Goal: Task Accomplishment & Management: Manage account settings

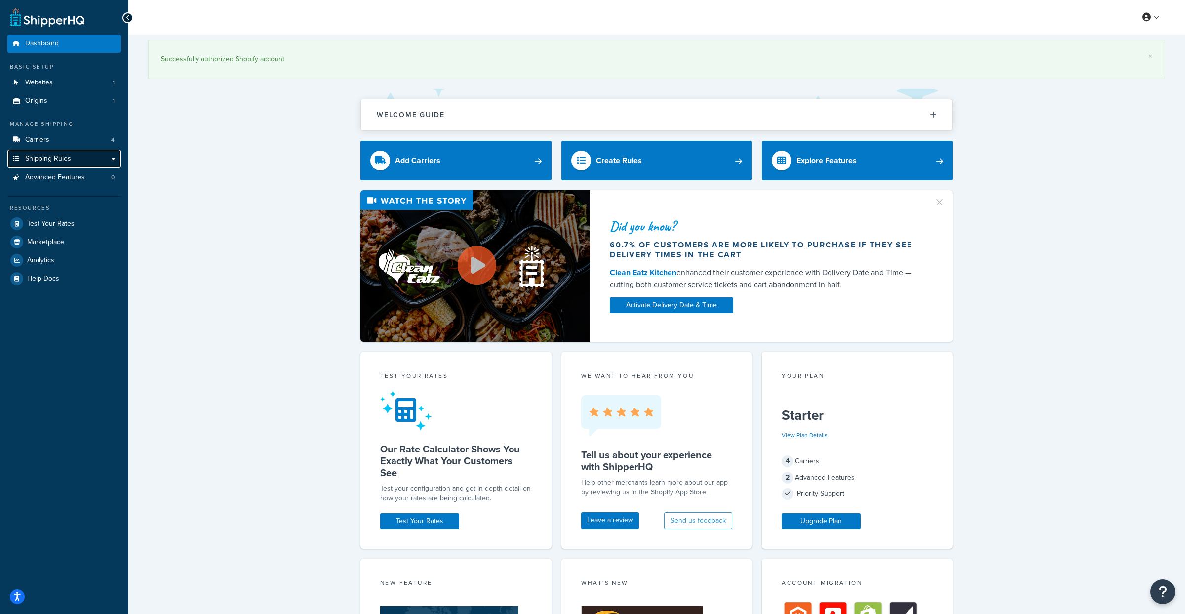
click at [42, 164] on link "Shipping Rules" at bounding box center [64, 159] width 114 height 18
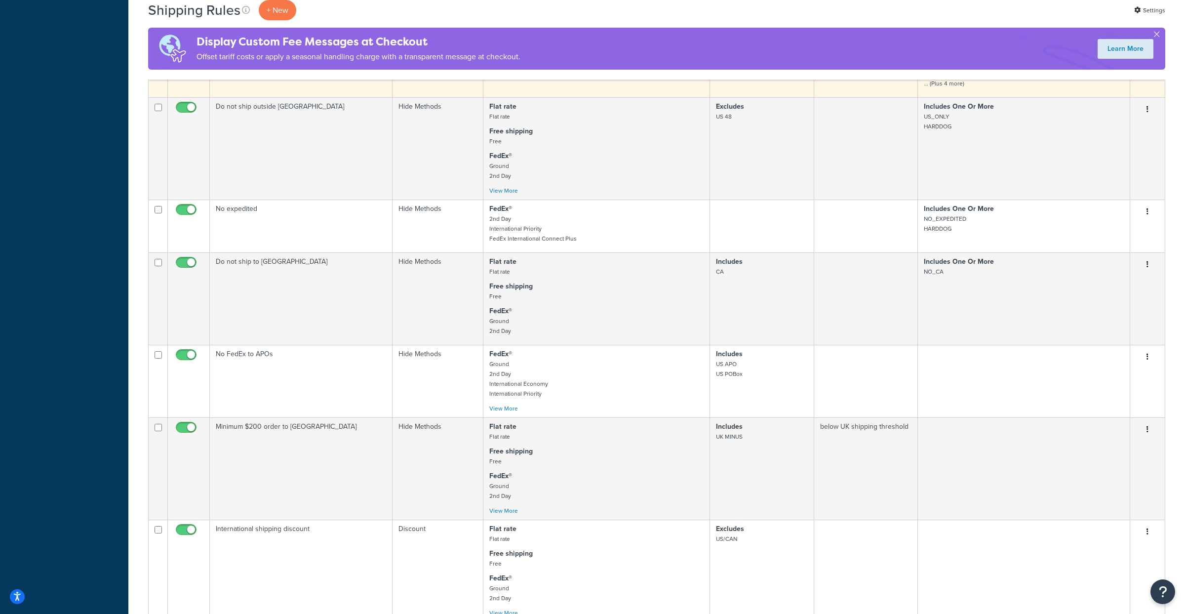
scroll to position [377, 0]
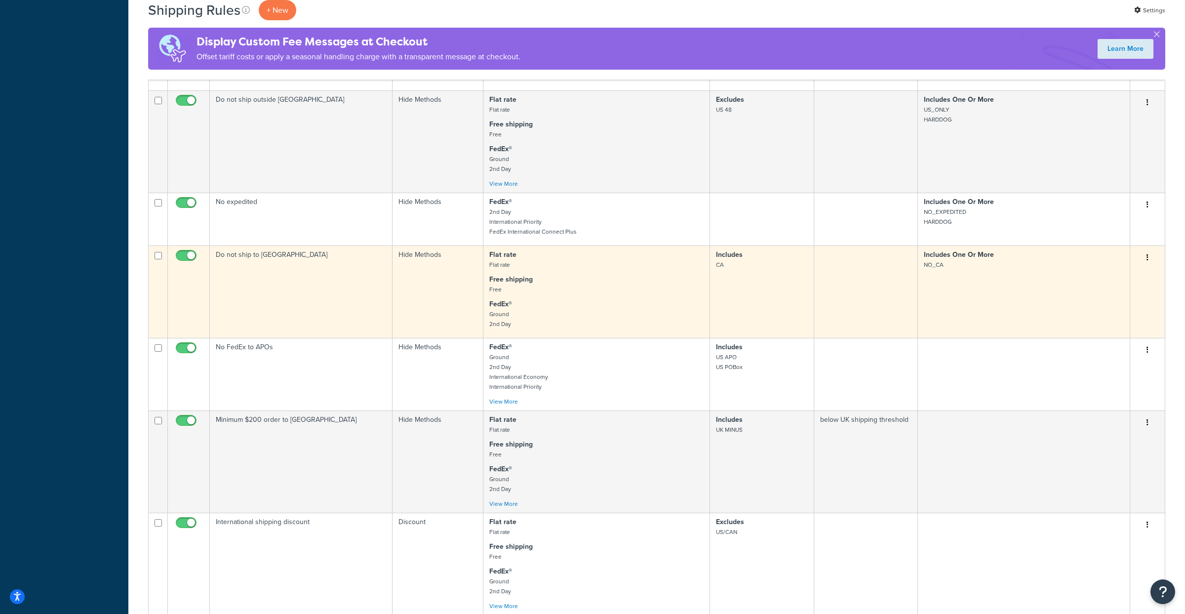
click at [335, 297] on td "Do not ship to [GEOGRAPHIC_DATA]" at bounding box center [301, 291] width 183 height 92
click at [1147, 260] on icon "button" at bounding box center [1148, 257] width 2 height 7
click at [1110, 295] on link "Duplicate" at bounding box center [1115, 296] width 78 height 20
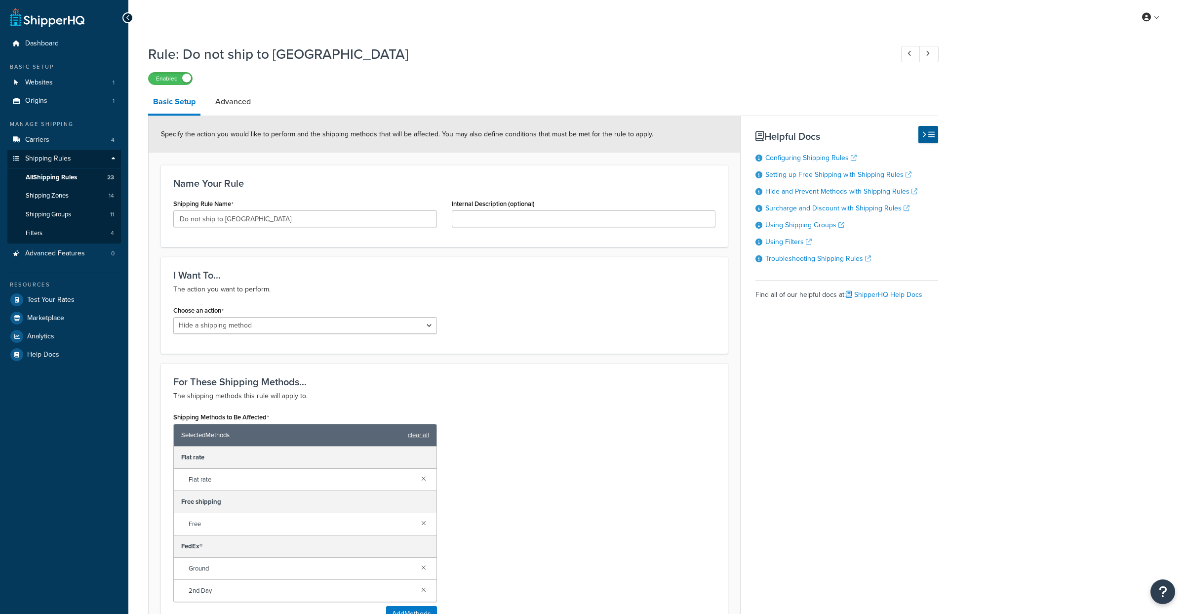
select select "HIDE"
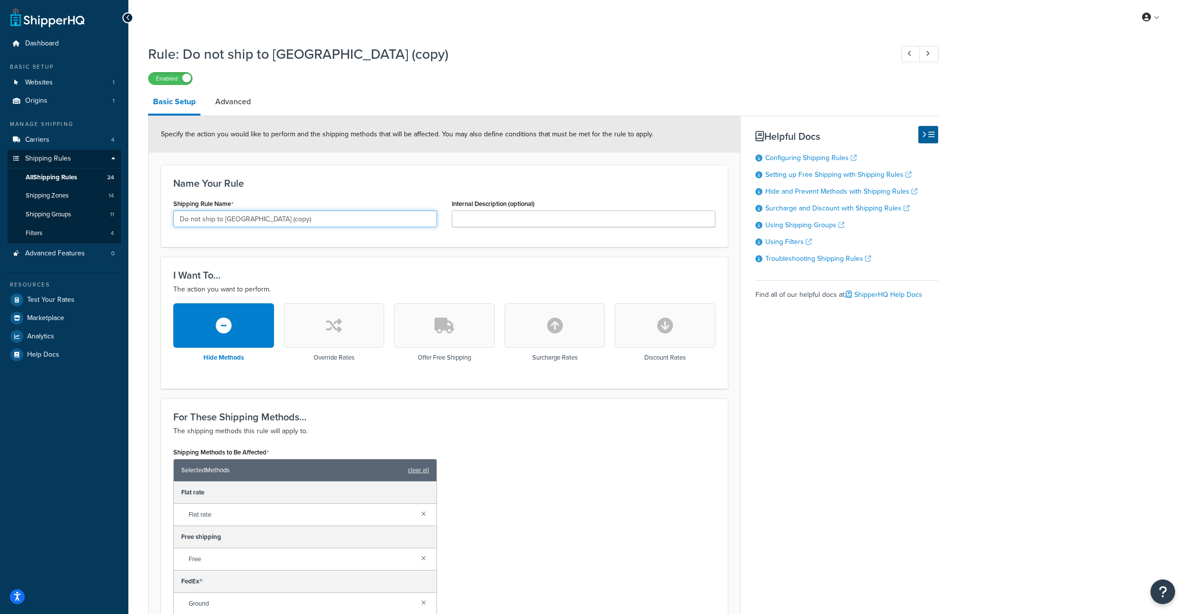
drag, startPoint x: 228, startPoint y: 219, endPoint x: 266, endPoint y: 220, distance: 38.5
click at [266, 220] on input "Do not ship to CA (copy)" at bounding box center [305, 218] width 264 height 17
click at [465, 222] on input "Internal Description (optional)" at bounding box center [584, 218] width 264 height 17
click at [443, 257] on form "Specify the action you would like to perform and the shipping methods that will…" at bounding box center [445, 547] width 592 height 862
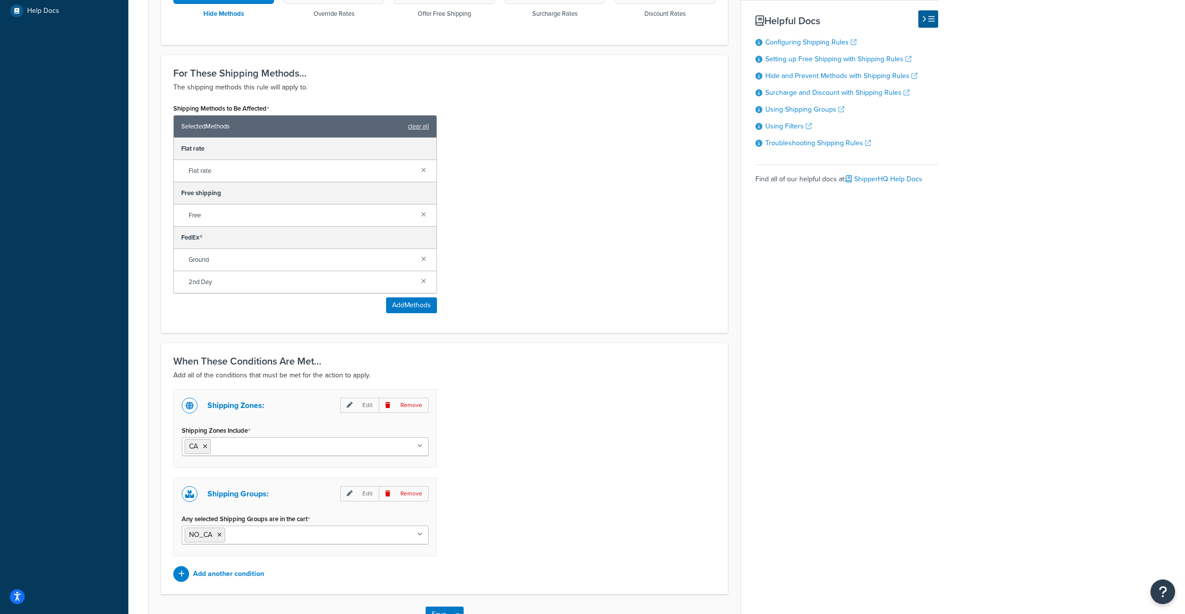
scroll to position [347, 0]
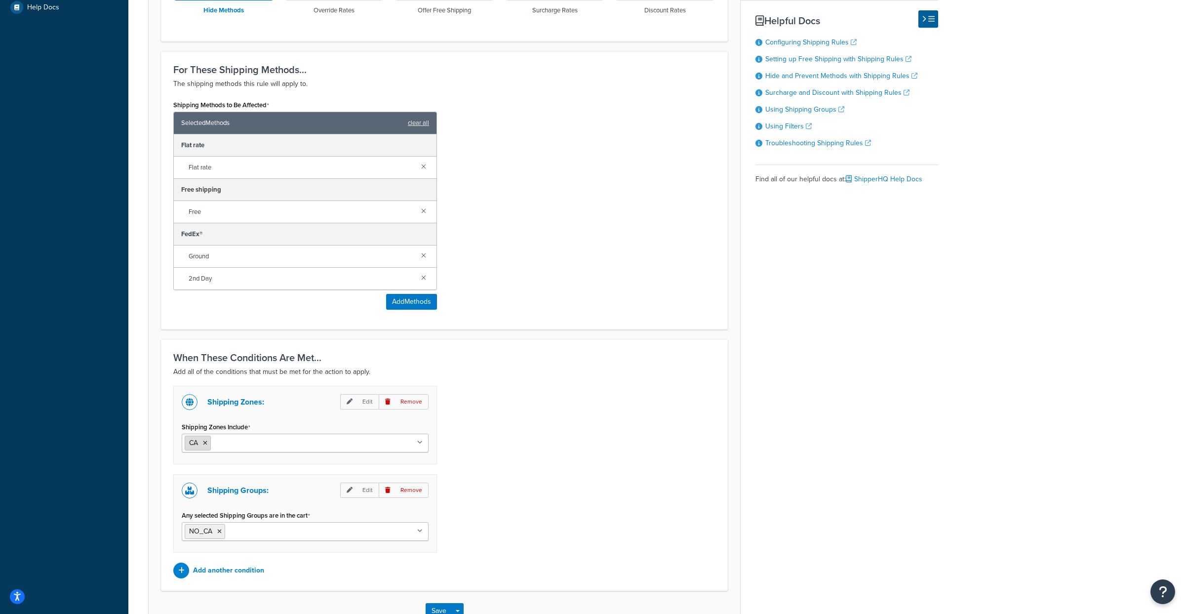
click at [204, 446] on icon at bounding box center [205, 443] width 4 height 6
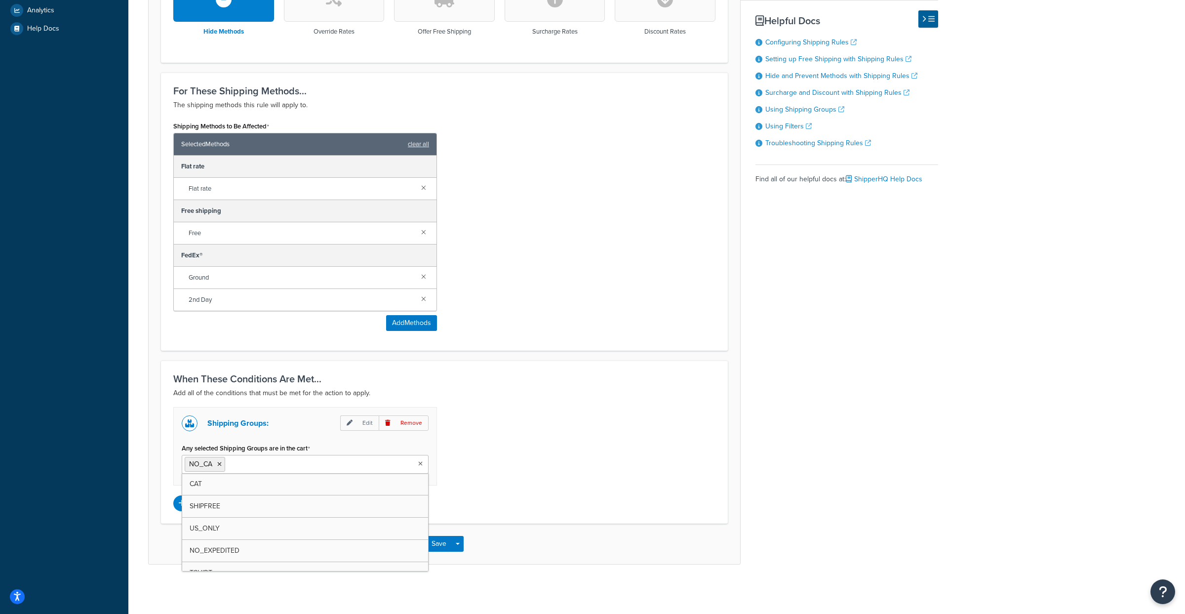
click at [233, 464] on input "Any selected Shipping Groups are in the cart" at bounding box center [271, 463] width 87 height 11
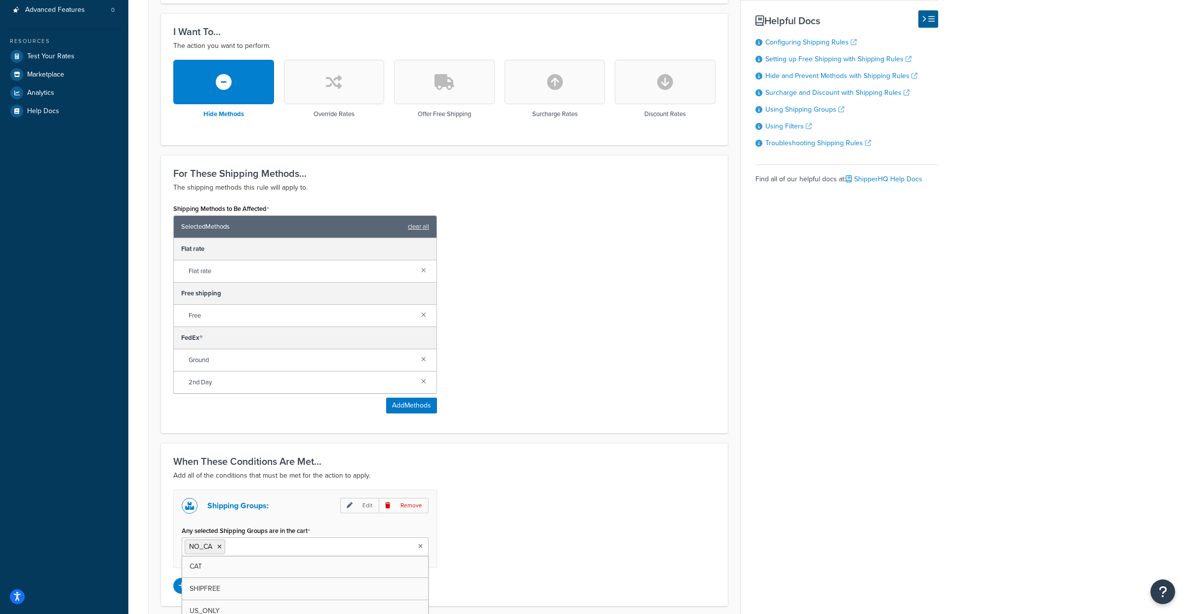
scroll to position [239, 0]
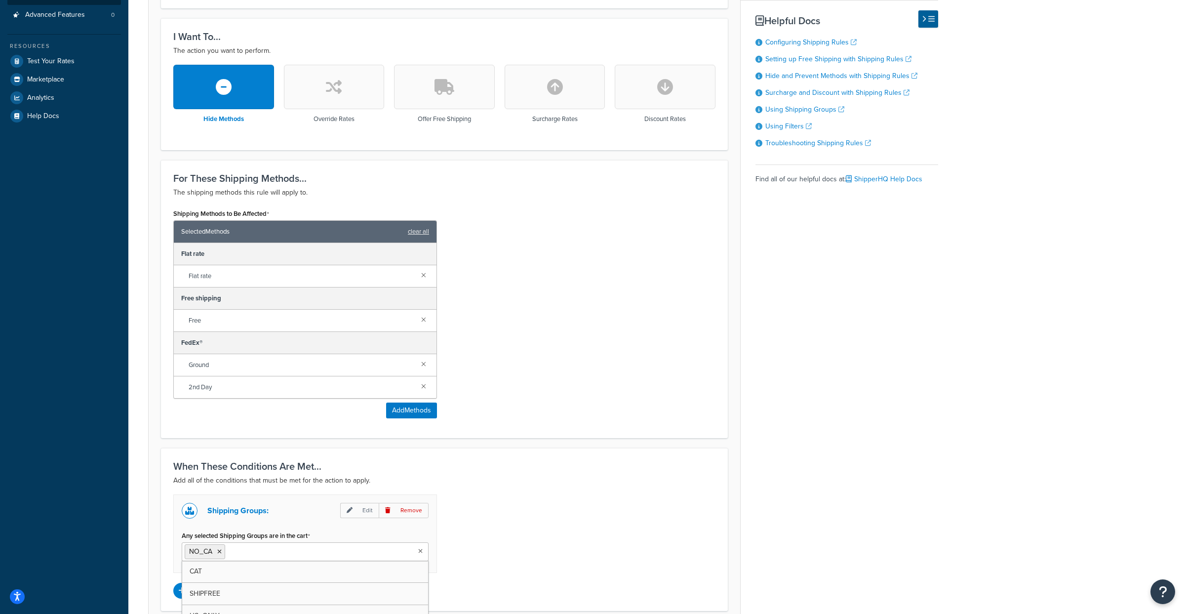
click at [220, 440] on form "Specify the action you would like to perform and the shipping methods that will…" at bounding box center [445, 265] width 592 height 774
click at [139, 421] on div "Rule: Do not ship to CA (copy) Enabled Basic Setup Advanced Specify the action …" at bounding box center [656, 239] width 1057 height 876
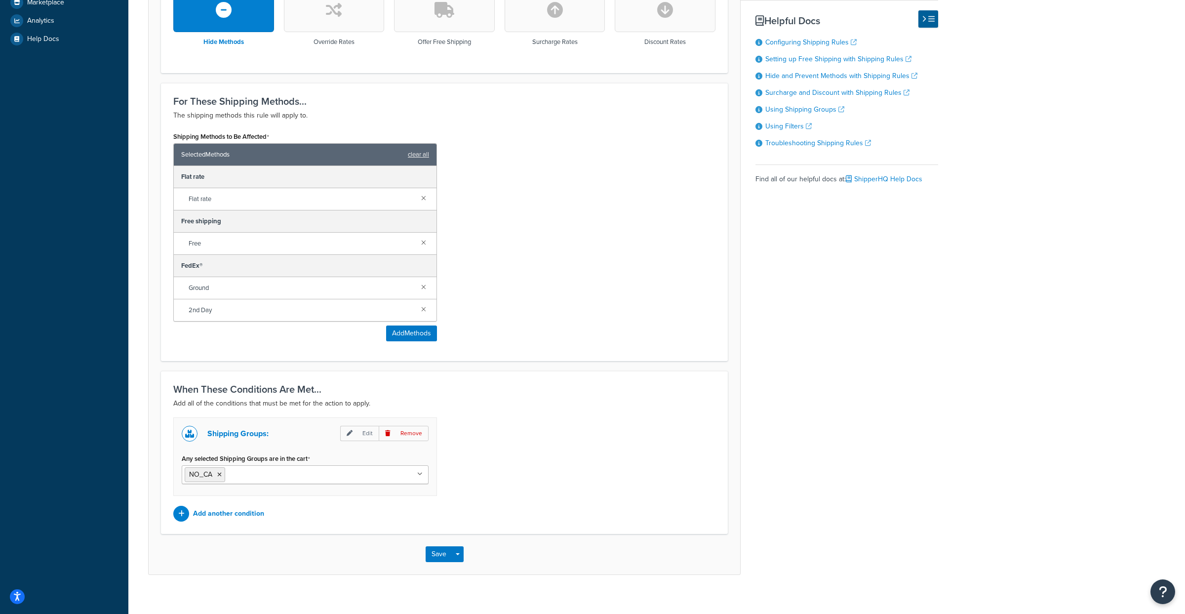
scroll to position [0, 0]
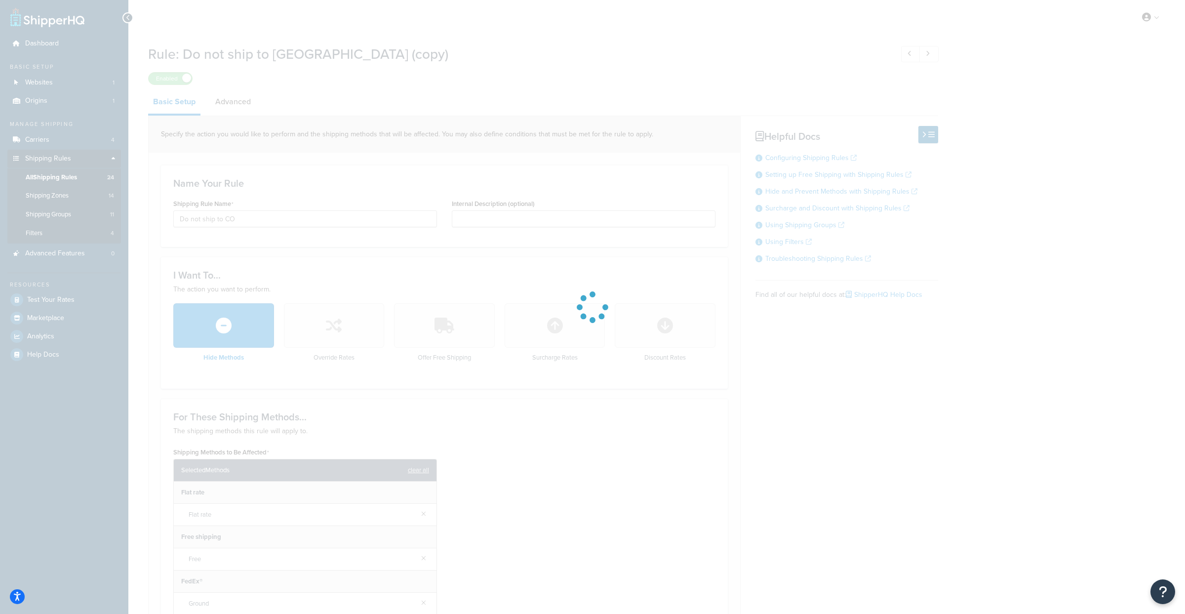
type input "Do not ship to CA (copy) - 1"
select select "HIDE"
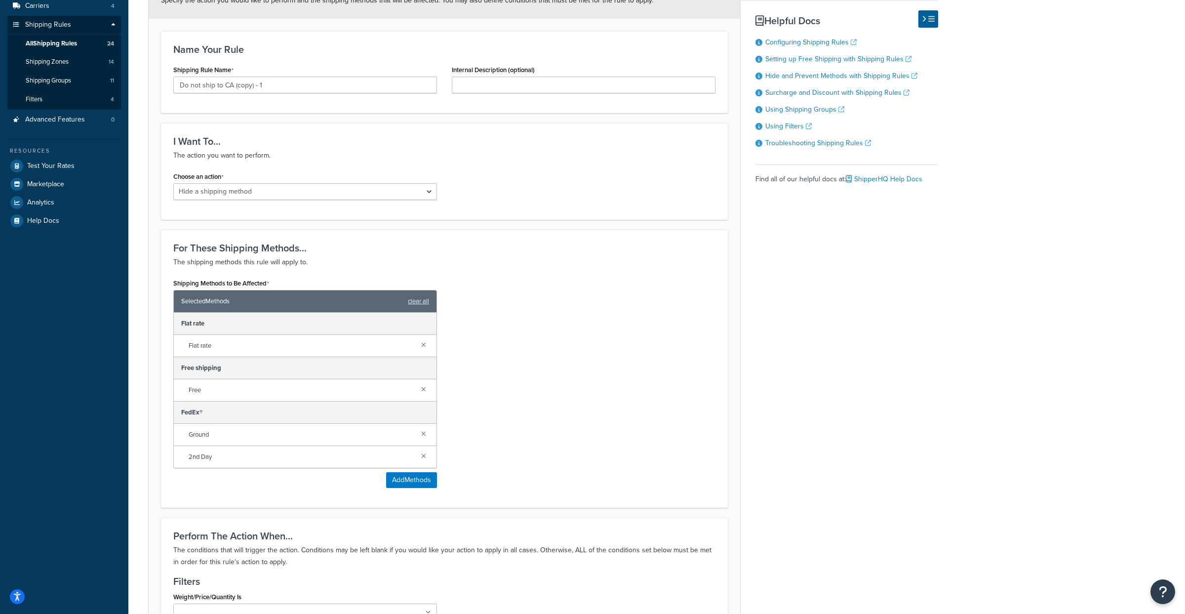
scroll to position [118, 0]
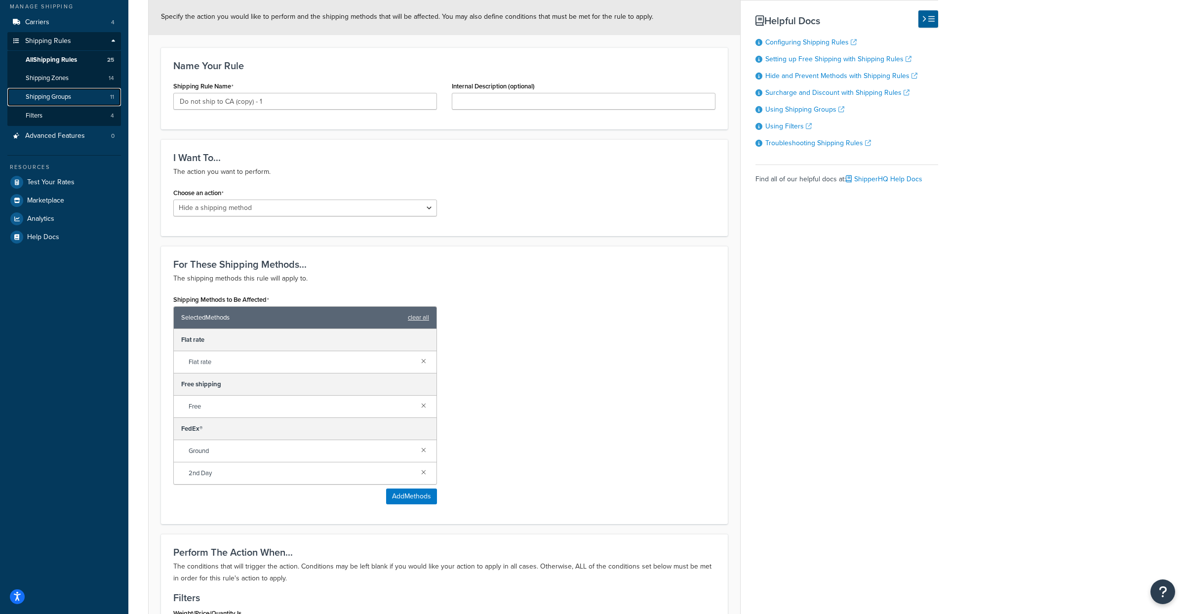
click at [43, 95] on span "Shipping Groups" at bounding box center [48, 97] width 45 height 8
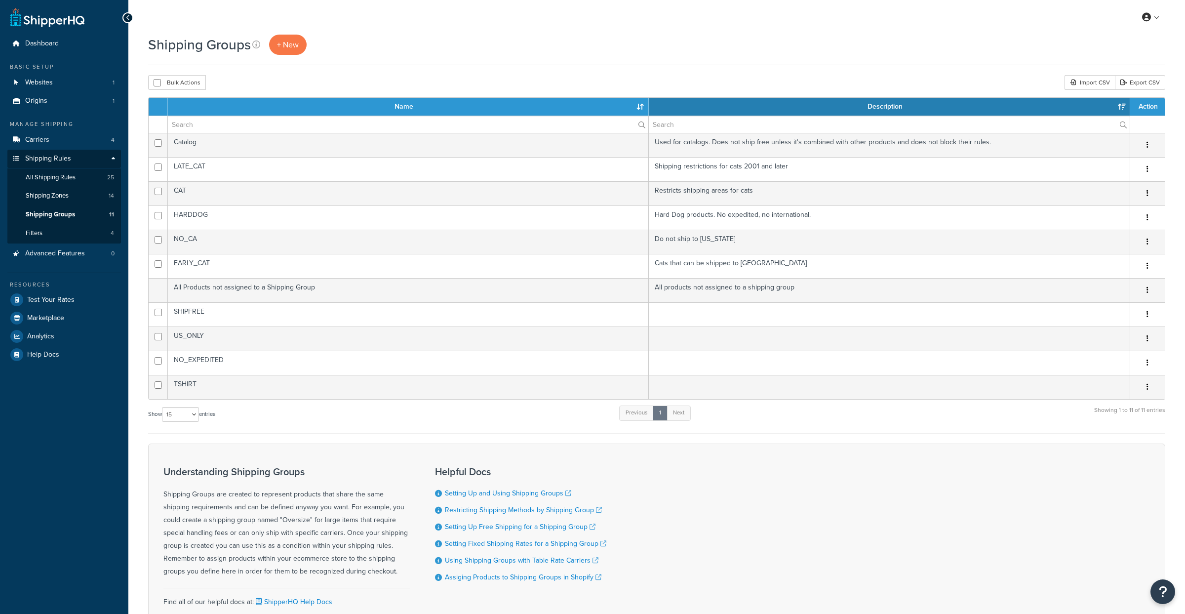
select select "15"
click at [53, 160] on span "Shipping Rules" at bounding box center [48, 159] width 46 height 8
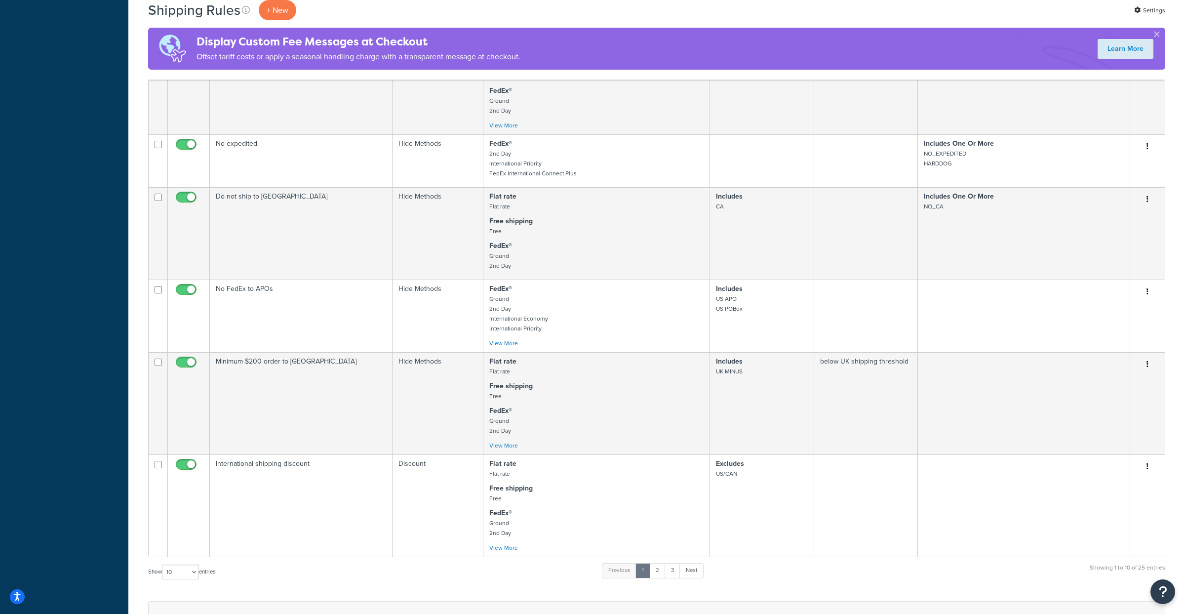
scroll to position [661, 0]
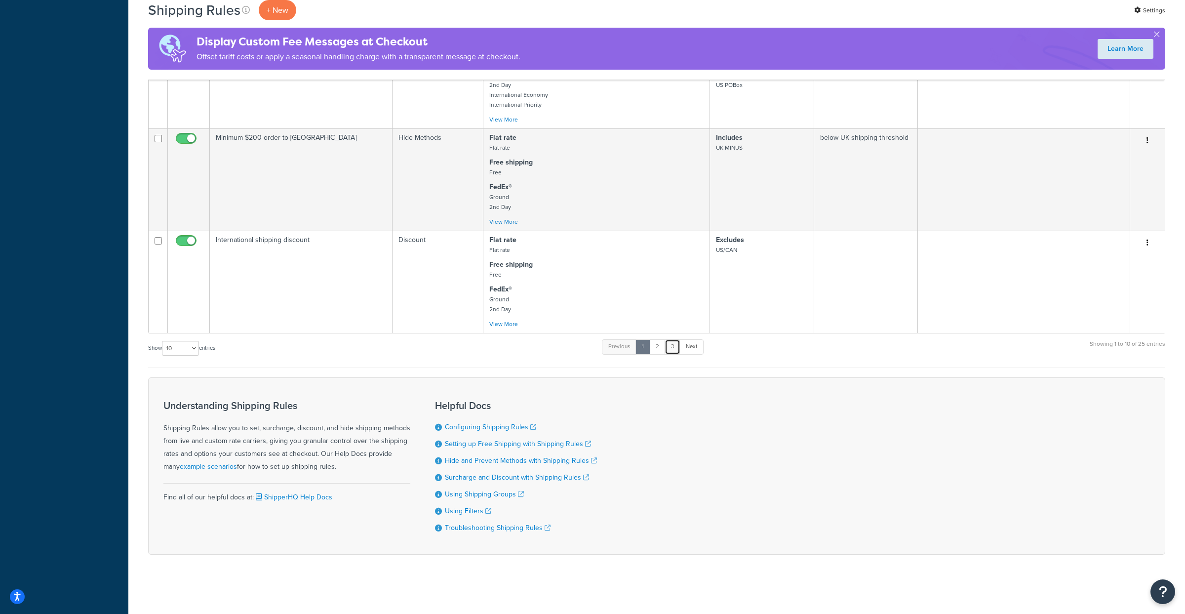
click at [675, 346] on link "3" at bounding box center [673, 346] width 16 height 15
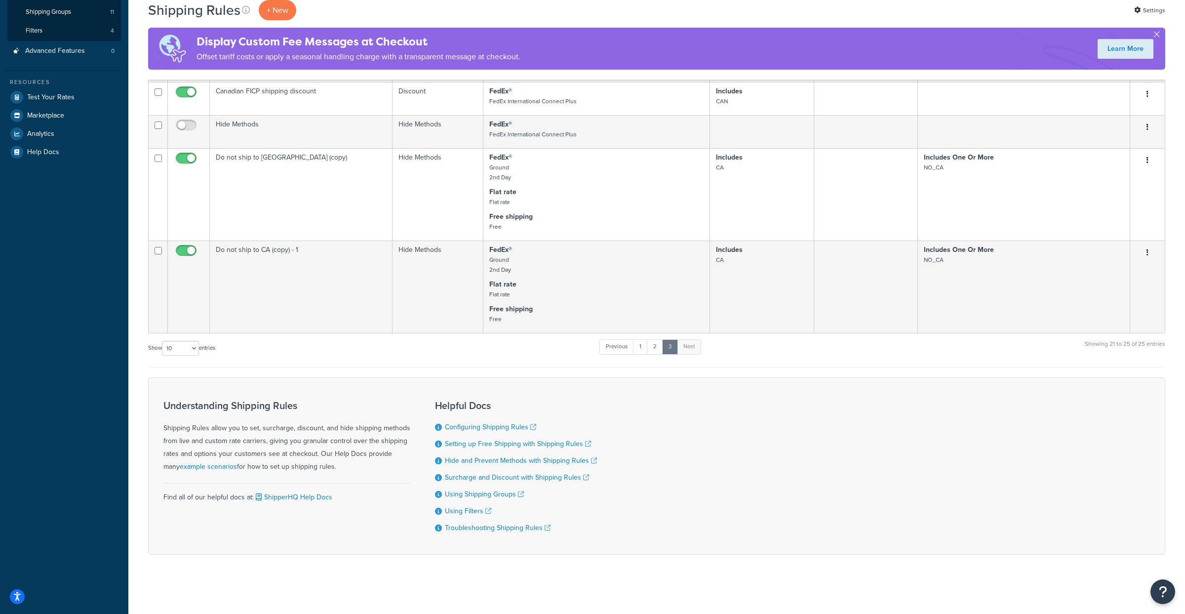
scroll to position [204, 0]
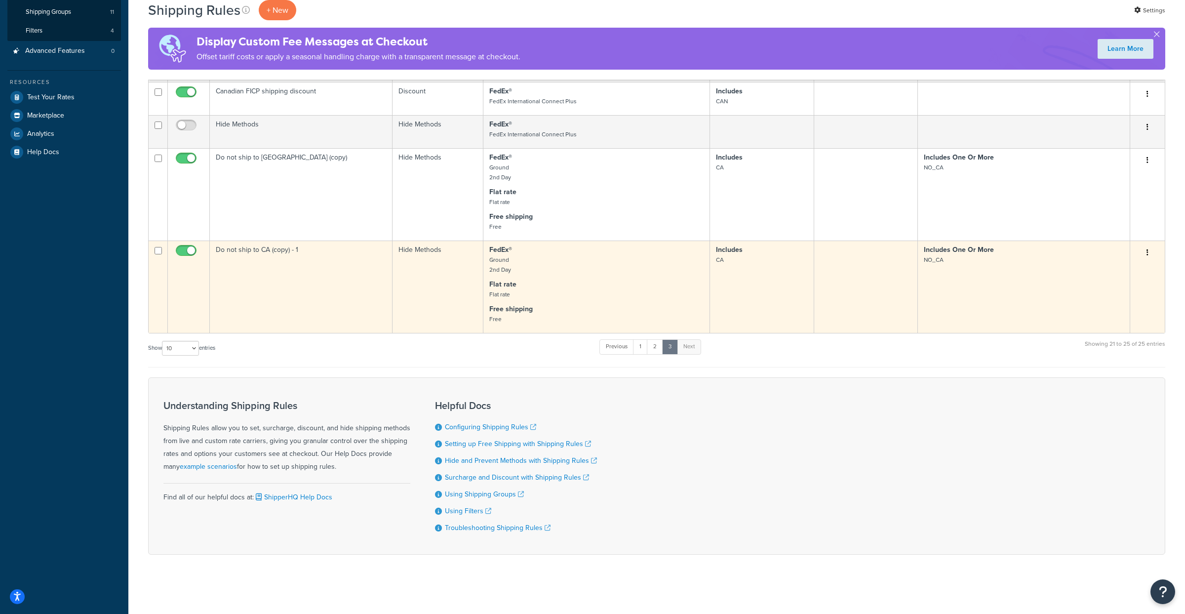
click at [159, 251] on input "checkbox" at bounding box center [158, 250] width 7 height 7
checkbox input "true"
click at [1149, 255] on button "button" at bounding box center [1148, 253] width 14 height 16
click at [1106, 309] on link "Delete" at bounding box center [1115, 312] width 78 height 20
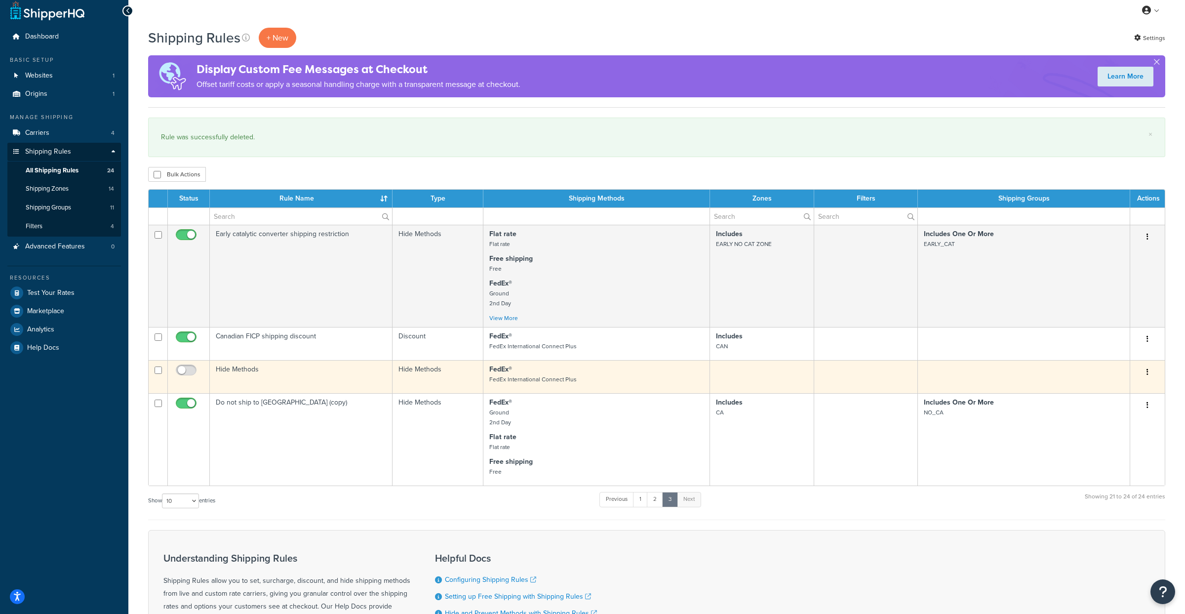
scroll to position [7, 0]
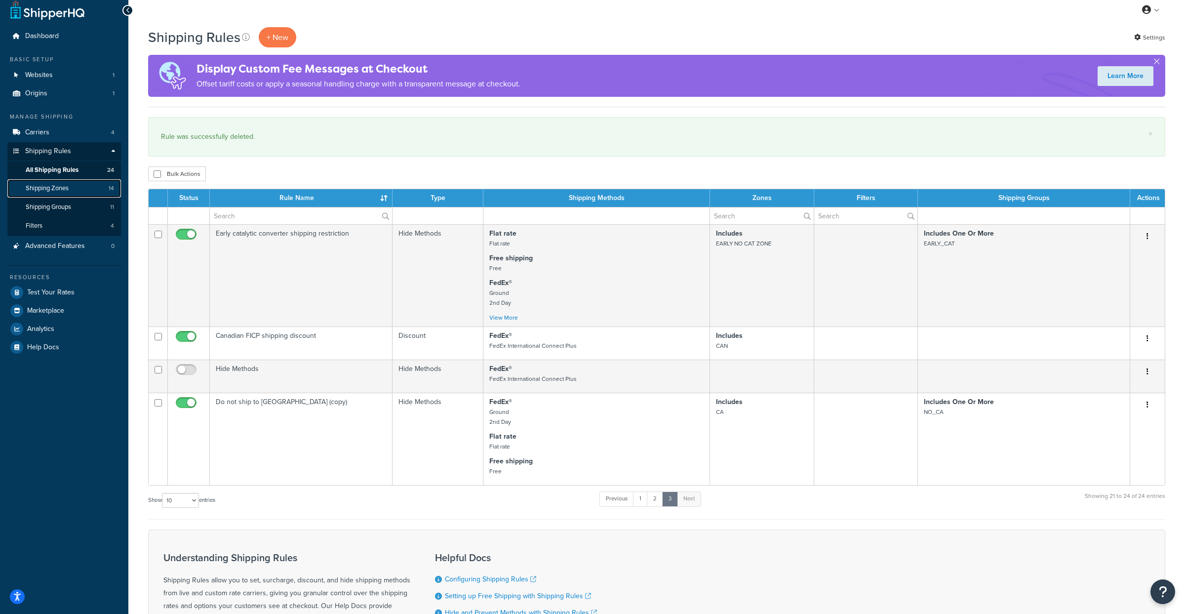
click at [52, 192] on span "Shipping Zones" at bounding box center [47, 188] width 43 height 8
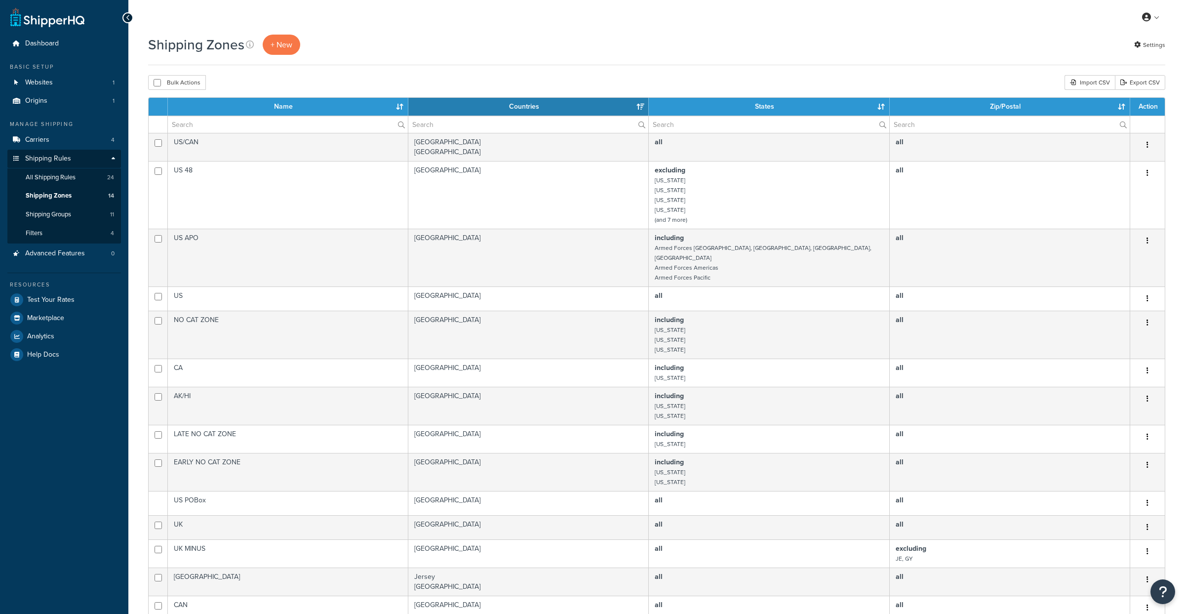
select select "15"
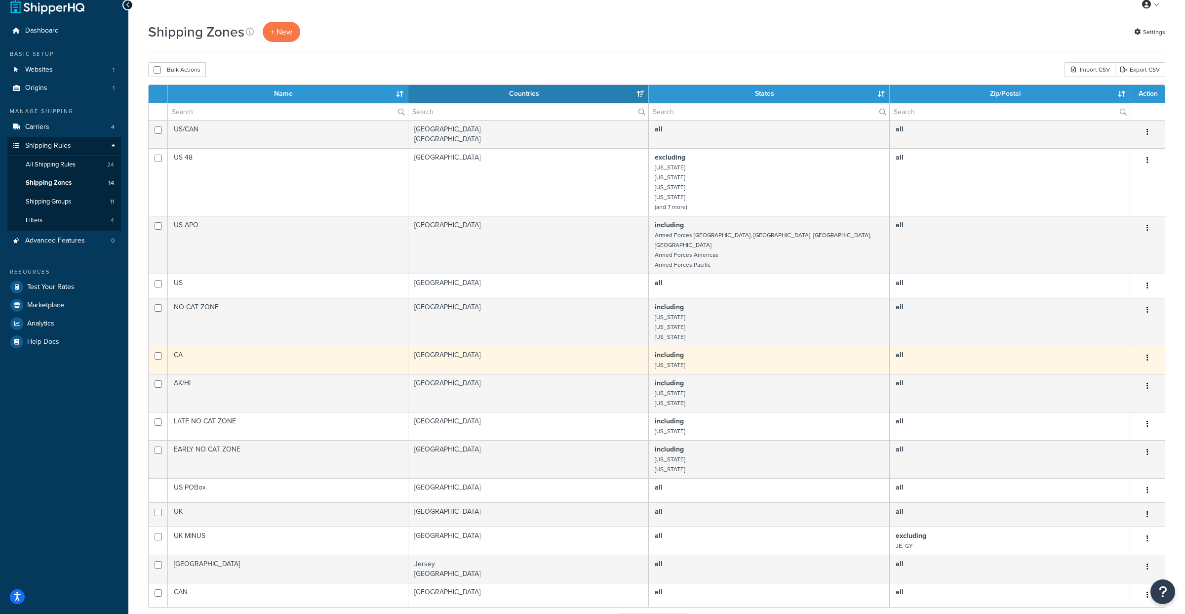
scroll to position [22, 0]
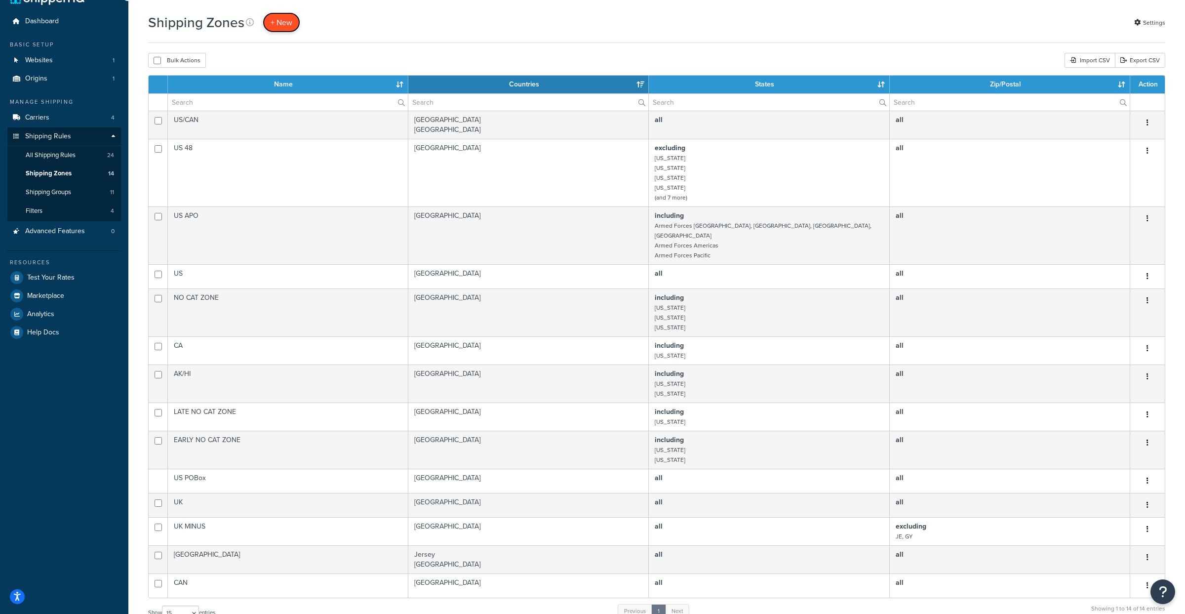
click at [280, 18] on span "+ New" at bounding box center [282, 22] width 22 height 11
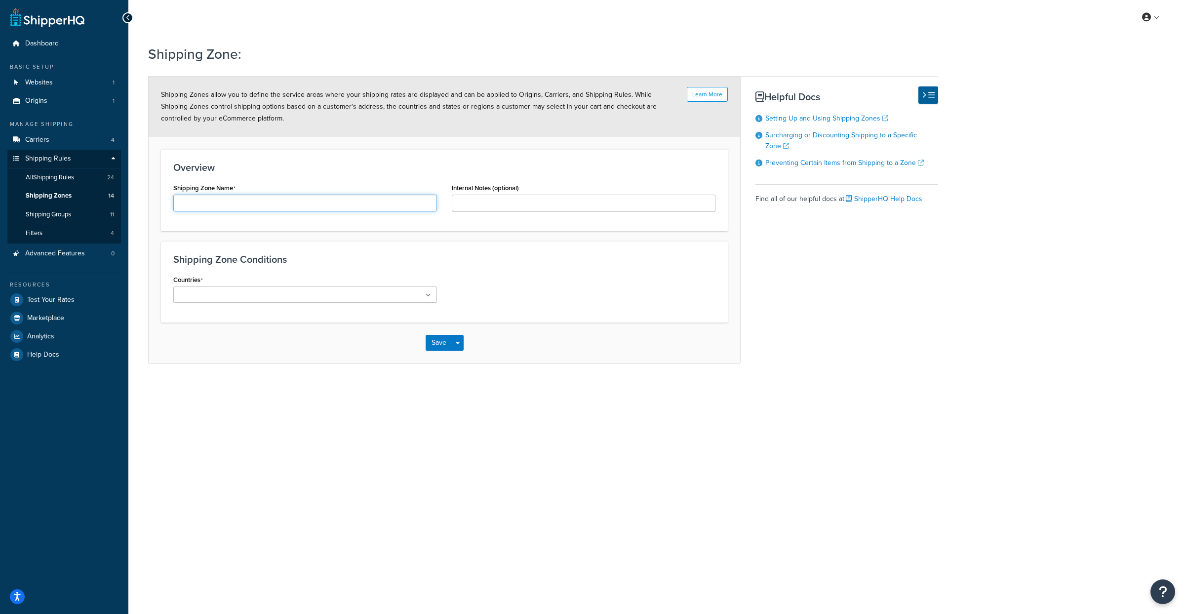
click at [244, 202] on input "Shipping Zone Name" at bounding box center [305, 203] width 264 height 17
type input "CO"
click at [430, 298] on ul at bounding box center [305, 294] width 264 height 16
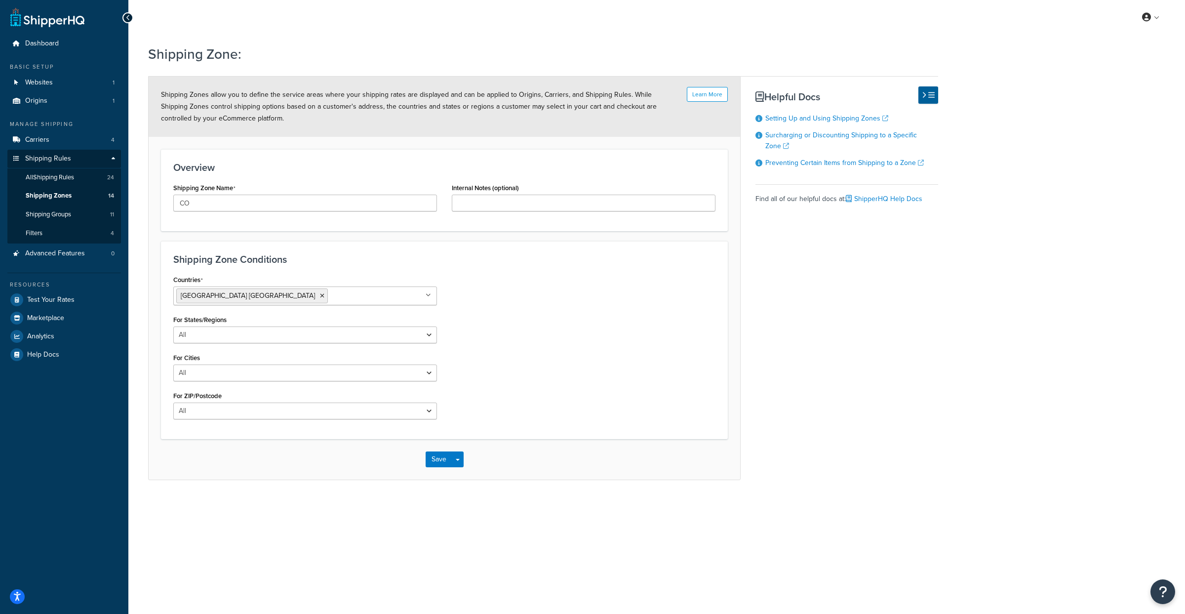
click at [503, 323] on div "Countries United States USA All Countries ALL Afghanistan AFG Albania ALB Alger…" at bounding box center [444, 350] width 557 height 154
click at [430, 336] on select "All Including Excluding" at bounding box center [305, 334] width 264 height 17
select select "including"
click at [431, 375] on icon at bounding box center [428, 373] width 5 height 6
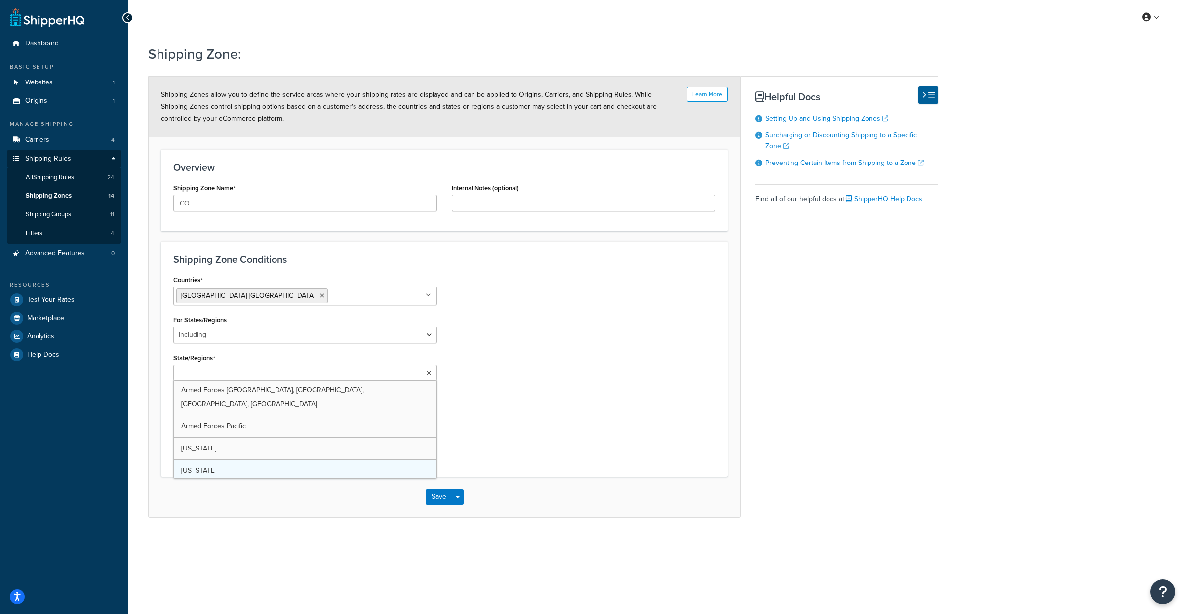
scroll to position [135, 0]
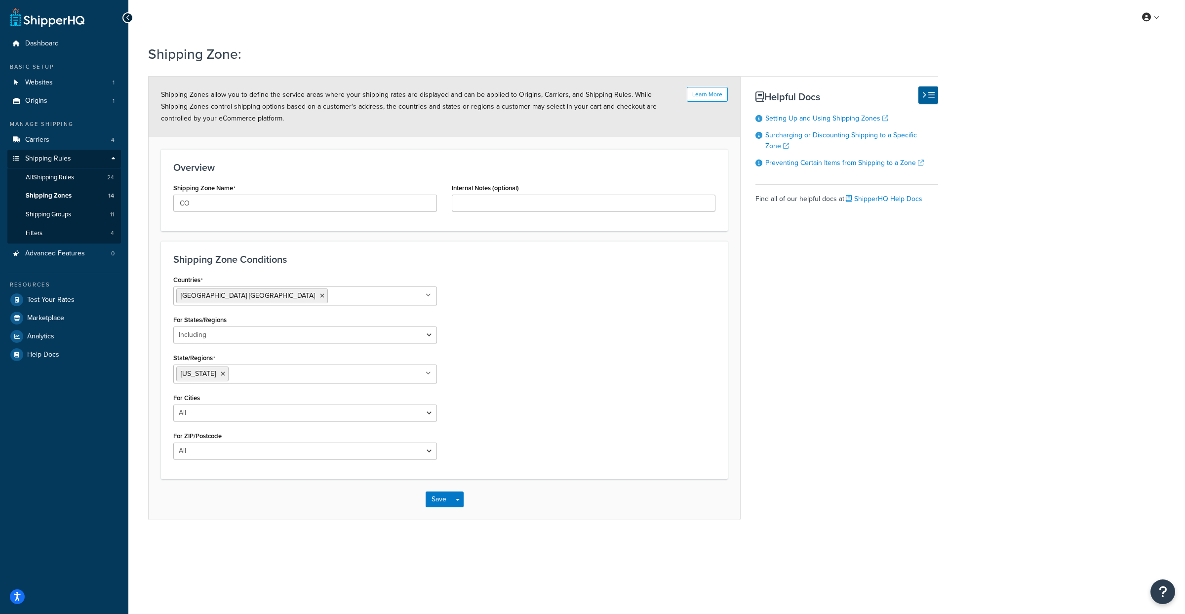
click at [526, 414] on div "Countries United States USA All Countries ALL Afghanistan AFG Albania ALB Alger…" at bounding box center [444, 370] width 557 height 194
click at [490, 437] on div "Countries United States USA All Countries ALL Afghanistan AFG Albania ALB Alger…" at bounding box center [444, 370] width 557 height 194
click at [431, 502] on button "Save" at bounding box center [439, 499] width 27 height 16
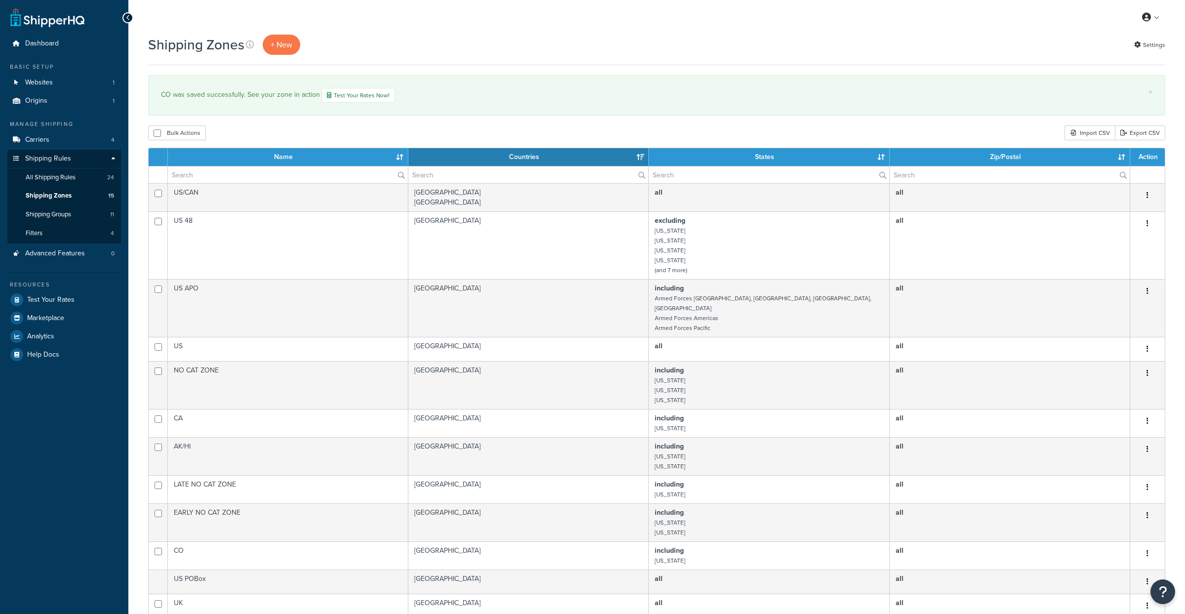
select select "15"
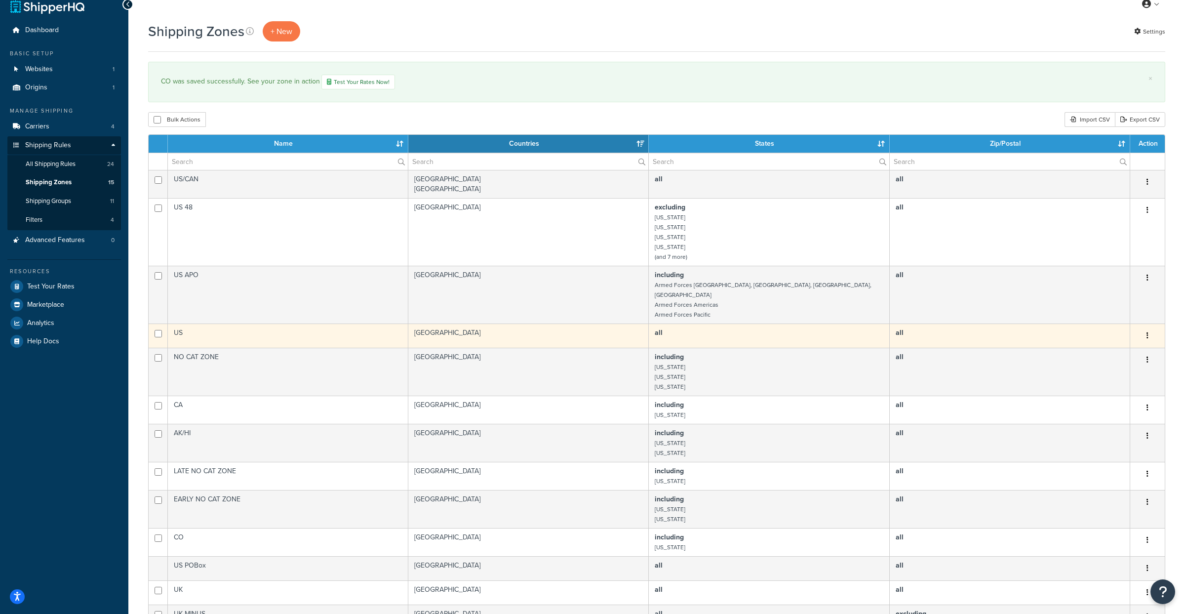
scroll to position [18, 0]
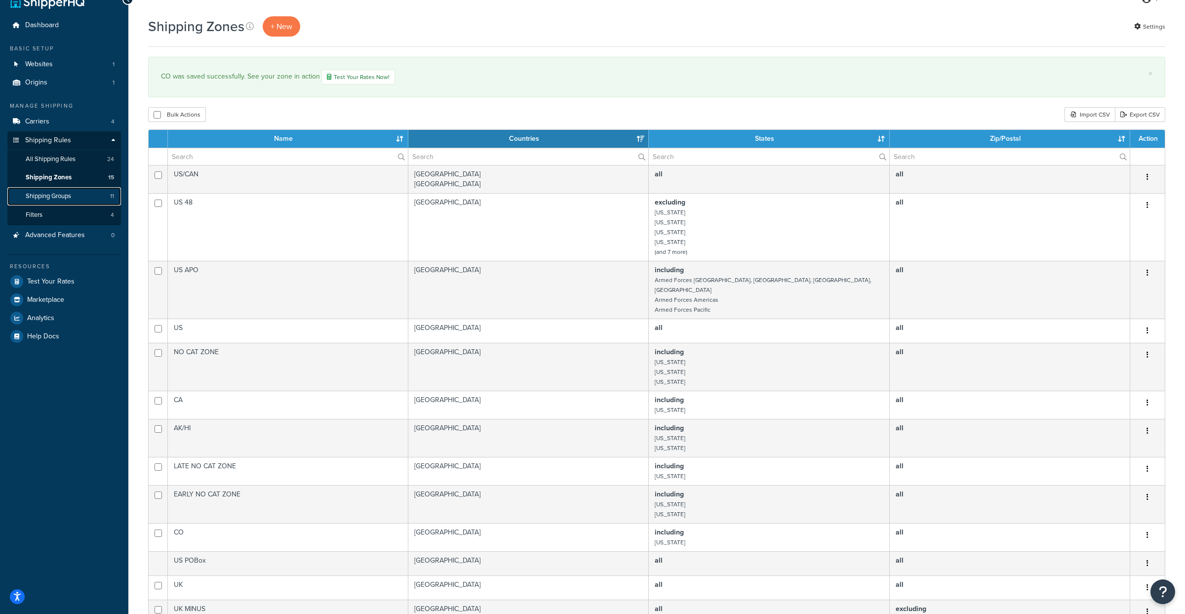
click at [66, 199] on span "Shipping Groups" at bounding box center [48, 196] width 45 height 8
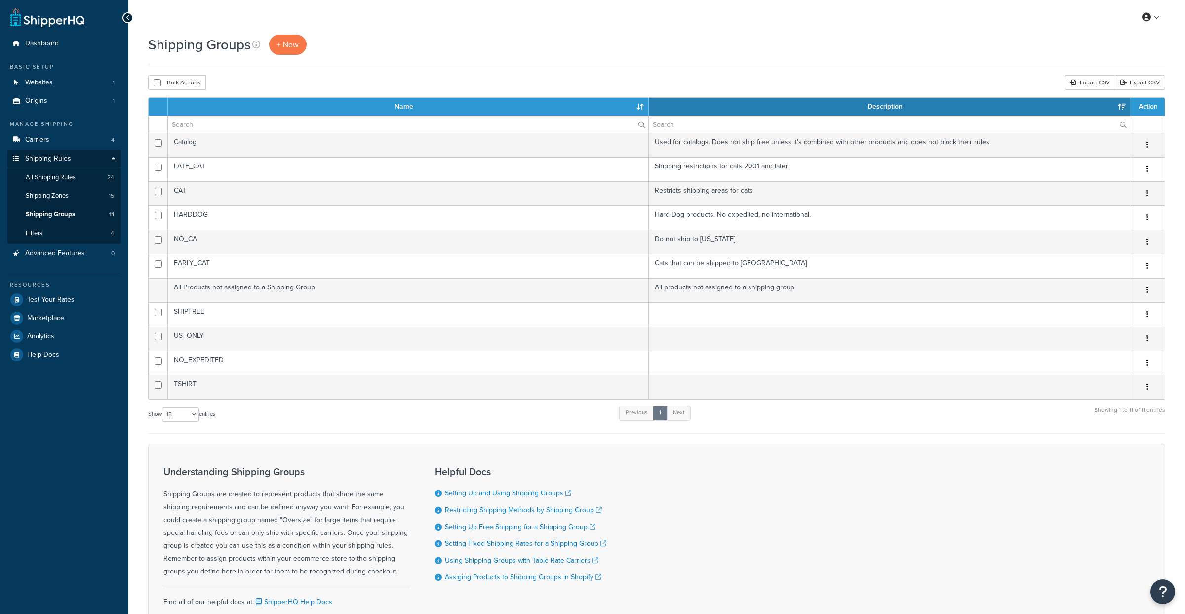
select select "15"
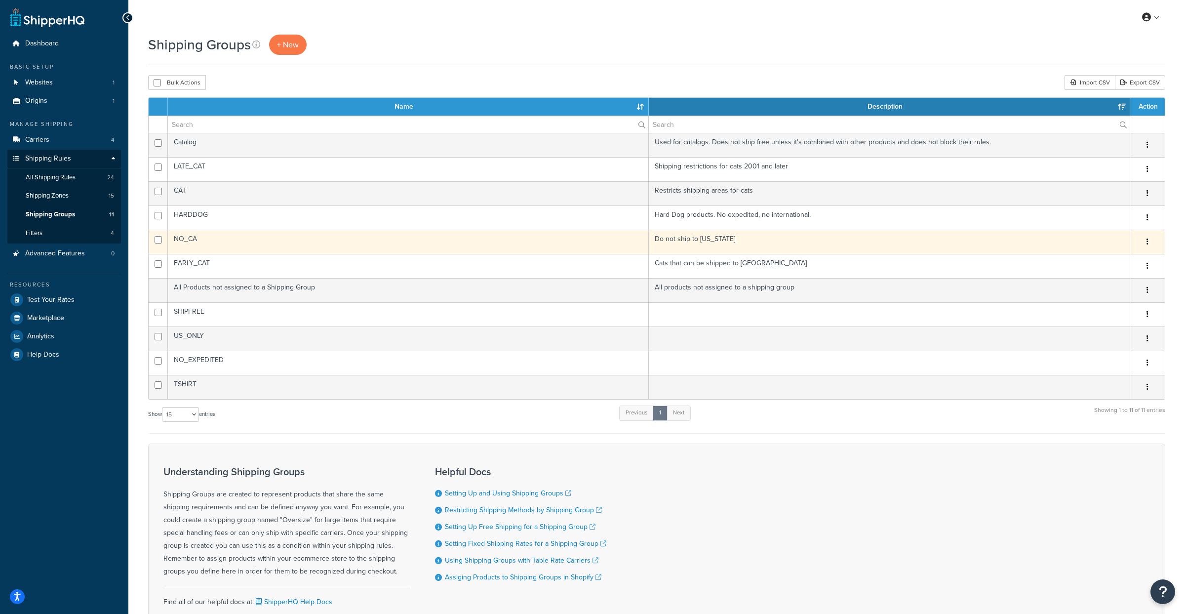
click at [1030, 244] on td "Do not ship to [US_STATE]" at bounding box center [890, 242] width 482 height 24
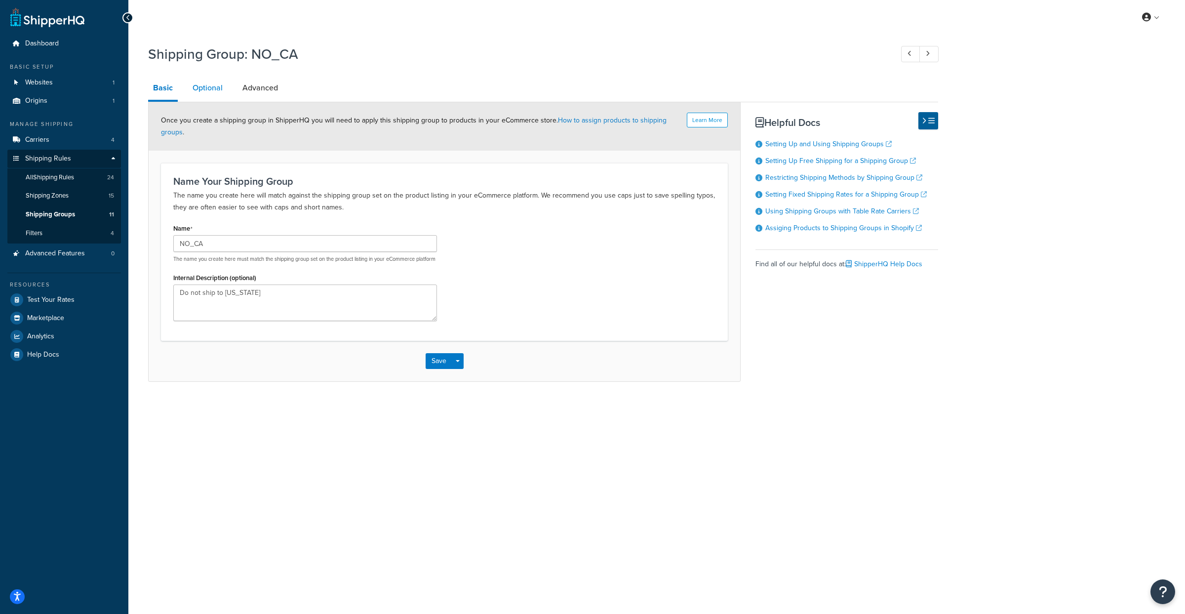
click at [210, 88] on link "Optional" at bounding box center [208, 88] width 40 height 24
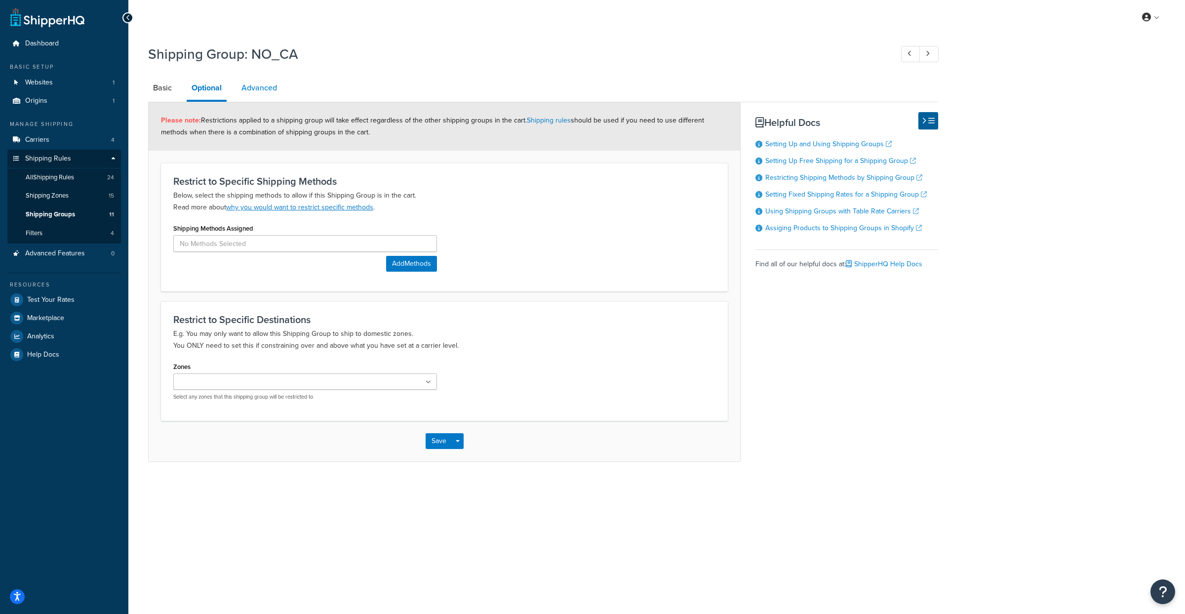
click at [252, 90] on link "Advanced" at bounding box center [259, 88] width 45 height 24
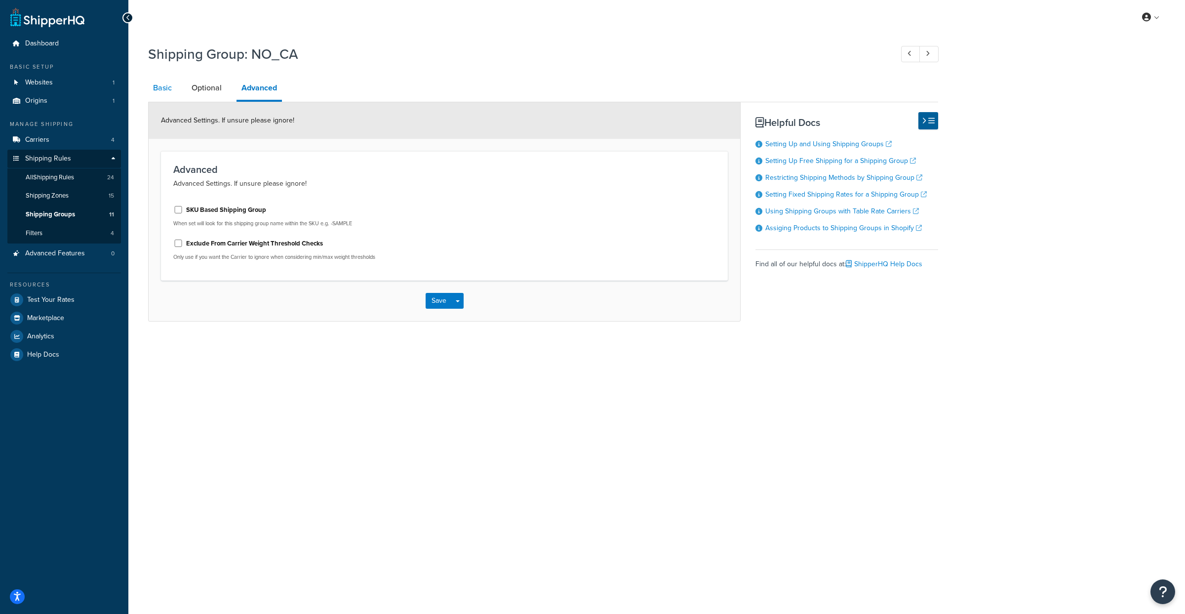
click at [160, 89] on link "Basic" at bounding box center [162, 88] width 29 height 24
click at [60, 210] on span "Shipping Groups" at bounding box center [50, 214] width 49 height 8
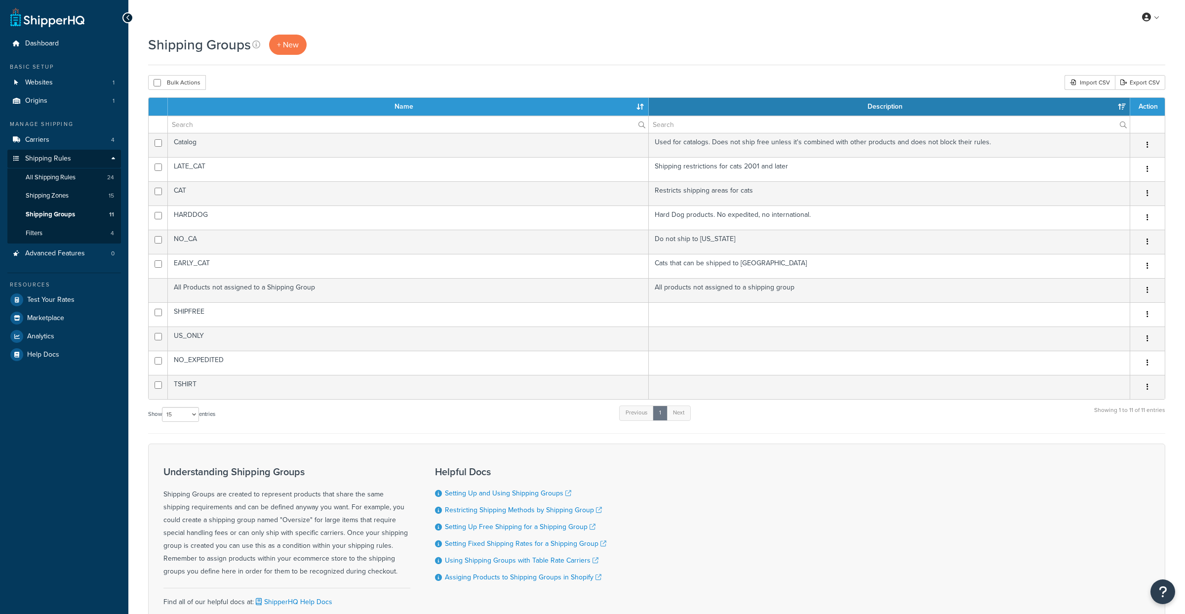
select select "15"
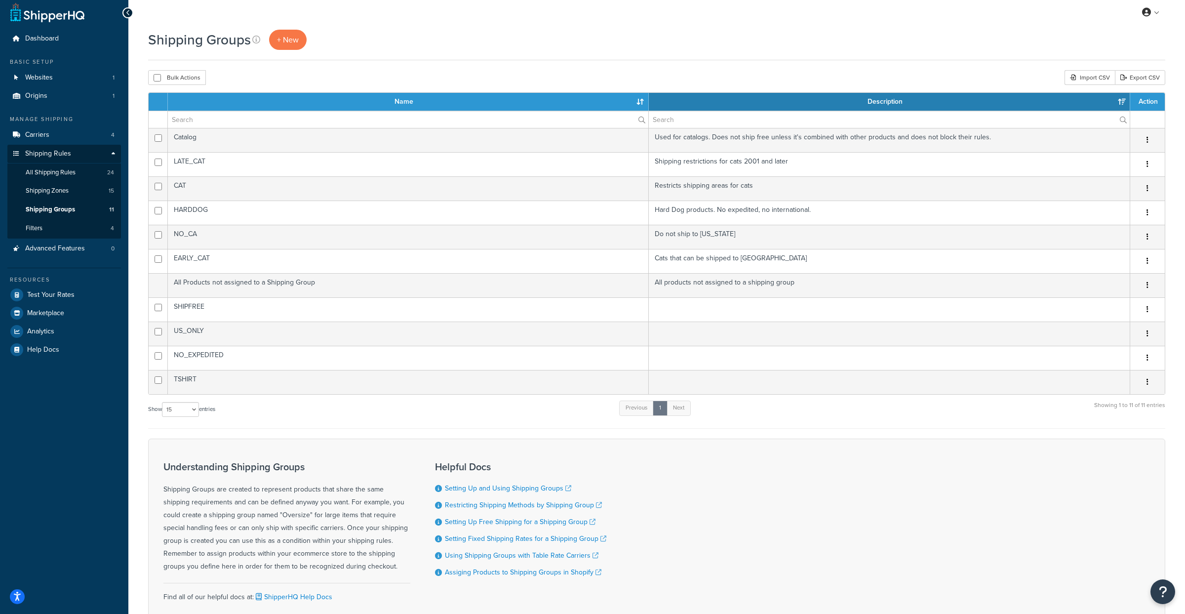
scroll to position [1, 0]
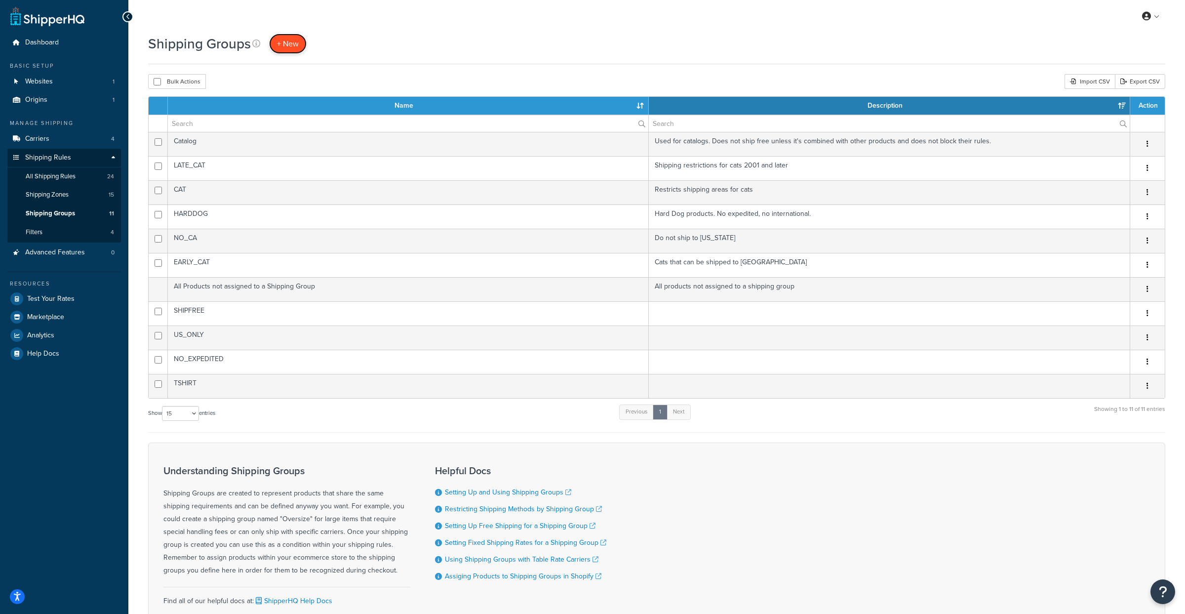
click at [287, 42] on span "+ New" at bounding box center [288, 43] width 22 height 11
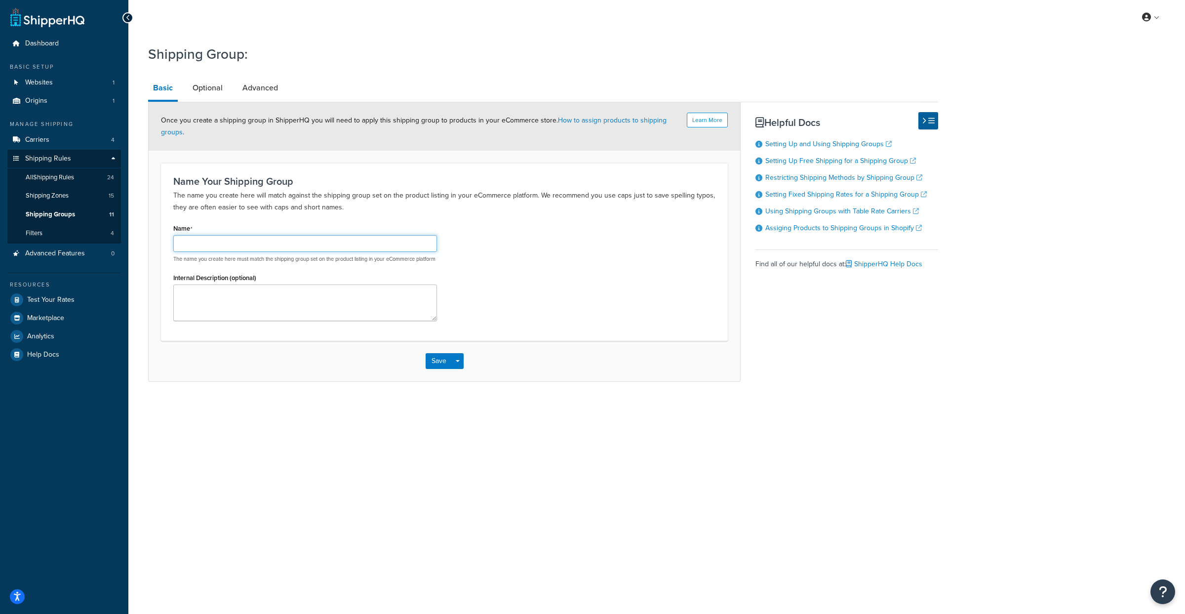
click at [274, 243] on input "Name" at bounding box center [305, 243] width 264 height 17
type input "NO_CO"
click at [273, 313] on textarea "Internal Description (optional)" at bounding box center [305, 303] width 264 height 37
click at [216, 301] on textarea "Do not ship to Colorado" at bounding box center [305, 303] width 264 height 37
type textarea "Do not ship me to Colorado"
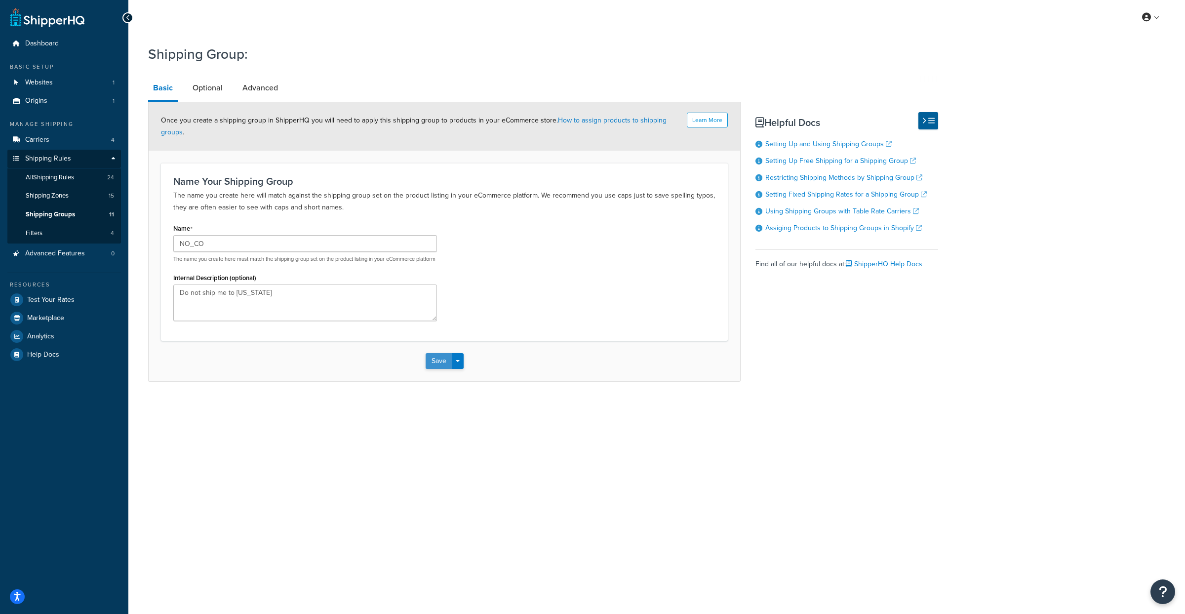
click at [433, 369] on button "Save" at bounding box center [439, 361] width 27 height 16
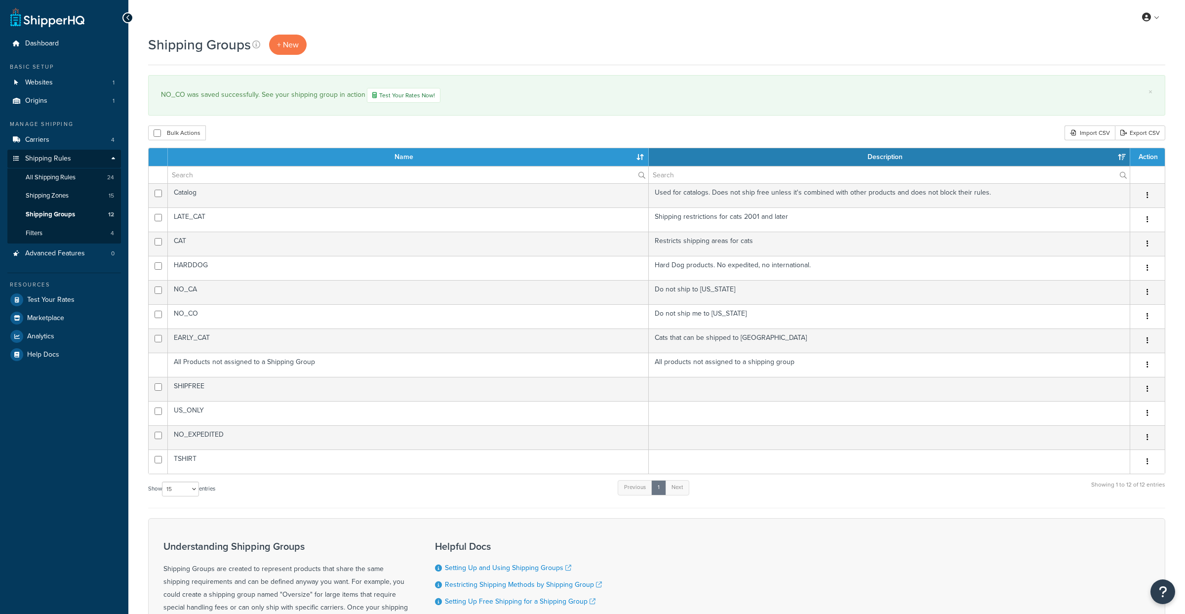
select select "15"
click at [56, 179] on span "All Shipping Rules" at bounding box center [51, 177] width 50 height 8
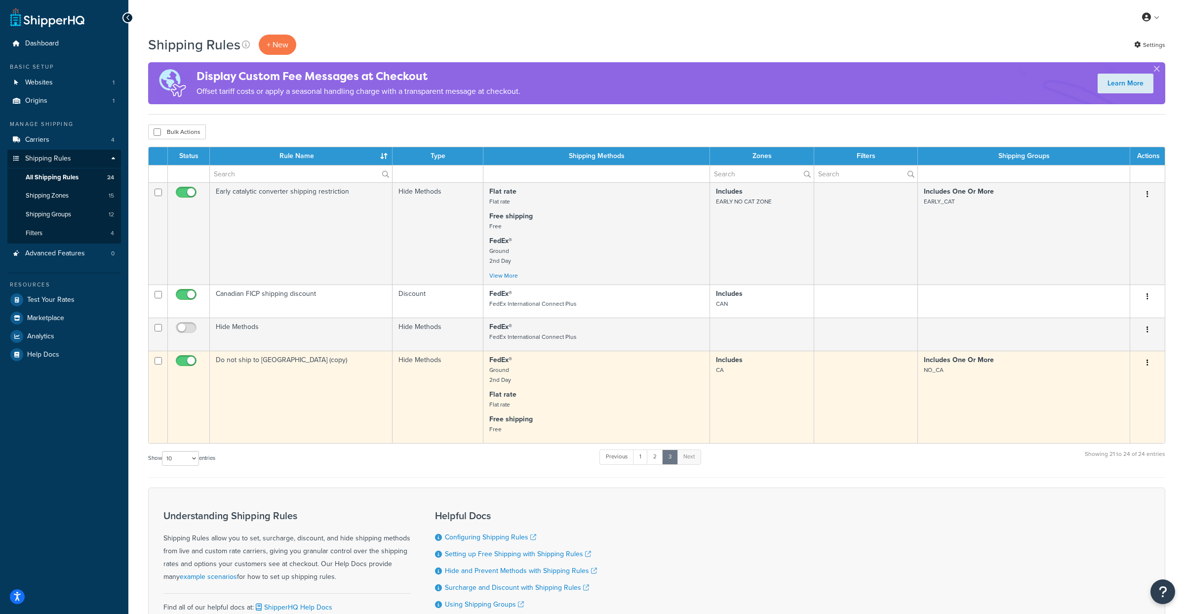
click at [262, 379] on td "Do not ship to [GEOGRAPHIC_DATA] (copy)" at bounding box center [301, 397] width 183 height 92
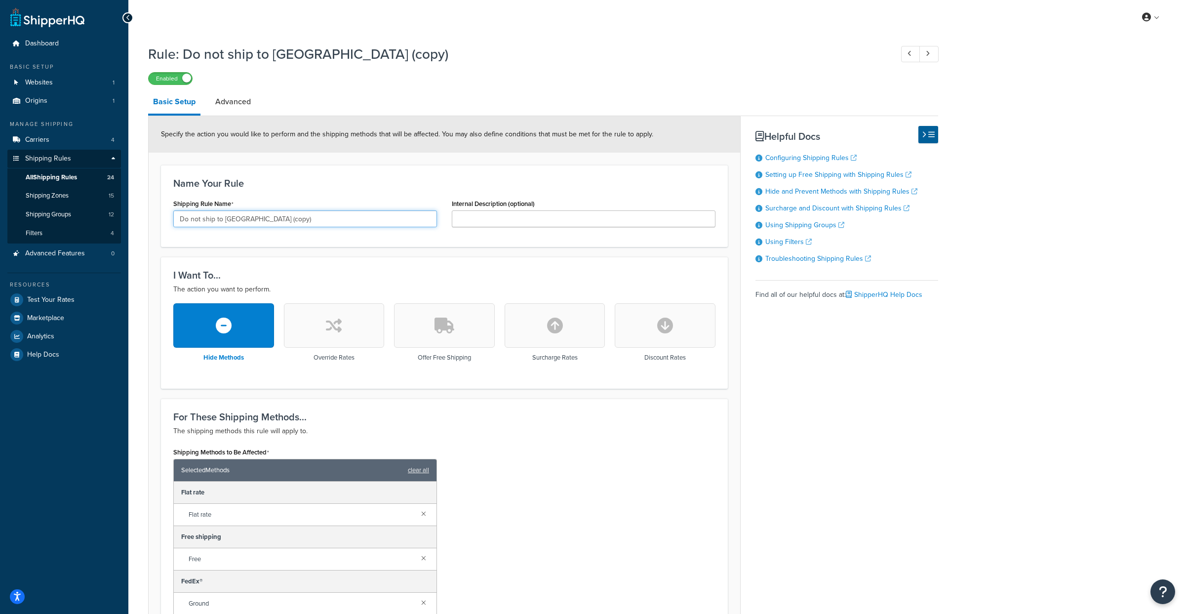
drag, startPoint x: 229, startPoint y: 218, endPoint x: 274, endPoint y: 219, distance: 45.0
click at [274, 219] on input "Do not ship to [GEOGRAPHIC_DATA] (copy)" at bounding box center [305, 218] width 264 height 17
type input "Do not ship to CO"
click at [548, 511] on div "Shipping Methods to Be Affected Selected Methods clear all Flat rate Flat rate …" at bounding box center [444, 554] width 557 height 219
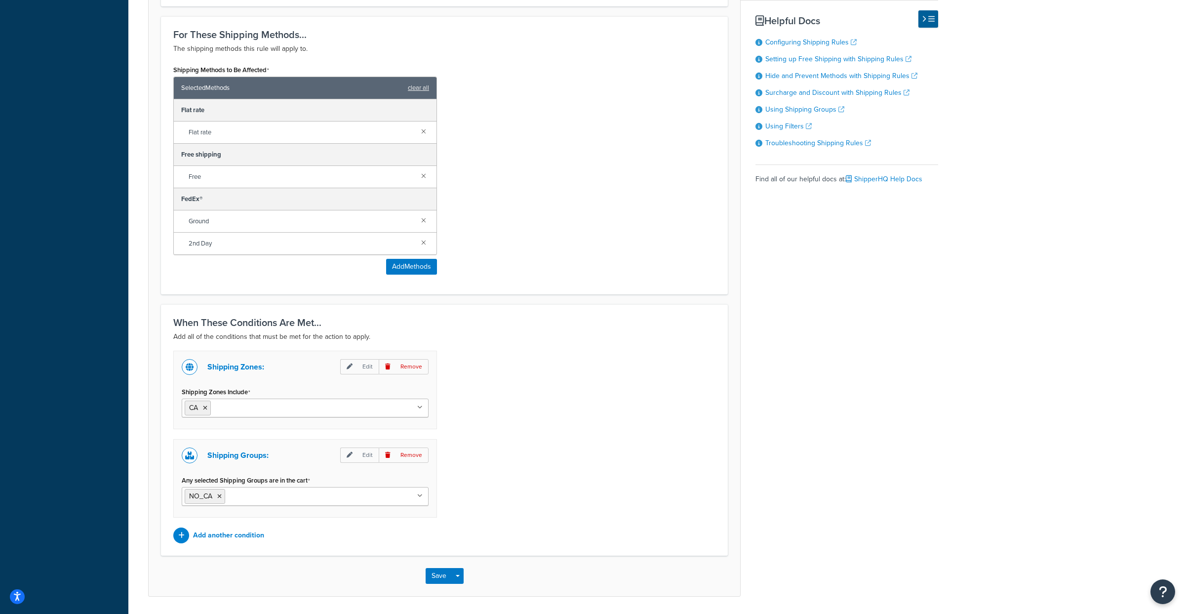
scroll to position [415, 0]
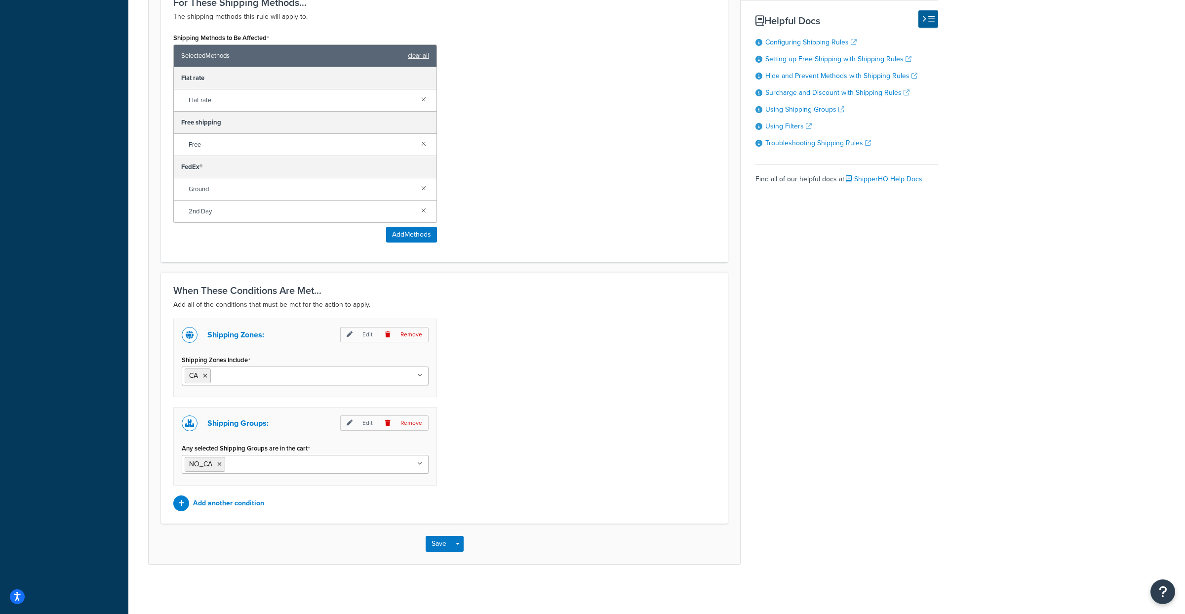
click at [251, 373] on input "Shipping Zones Include" at bounding box center [256, 375] width 87 height 11
type input "CO"
click at [206, 377] on icon at bounding box center [205, 376] width 4 height 6
click at [507, 407] on div "Shipping Zones: Edit Remove Shipping Zones Include CO US 48 US APO US NO CAT ZO…" at bounding box center [444, 415] width 557 height 193
click at [239, 464] on input "Any selected Shipping Groups are in the cart" at bounding box center [271, 463] width 87 height 11
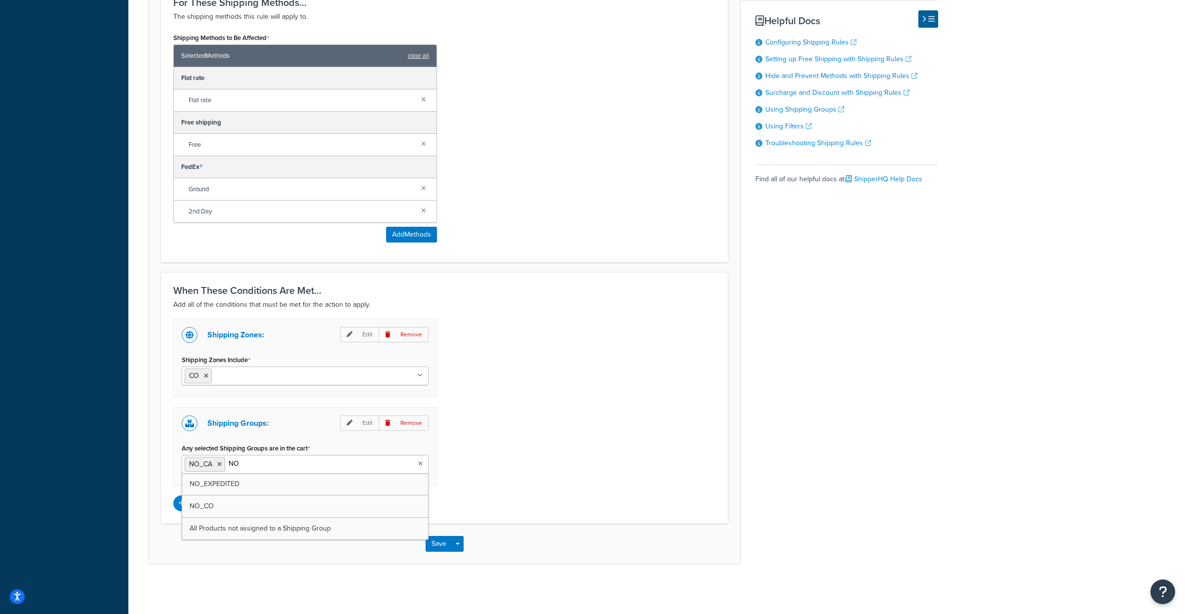
type input "NO_"
click at [218, 464] on icon at bounding box center [219, 464] width 4 height 6
click at [521, 434] on div "Shipping Zones: Edit Remove Shipping Zones Include CO US 48 US APO US NO CAT ZO…" at bounding box center [444, 415] width 557 height 193
click at [442, 539] on button "Save" at bounding box center [439, 544] width 27 height 16
